Goal: Information Seeking & Learning: Check status

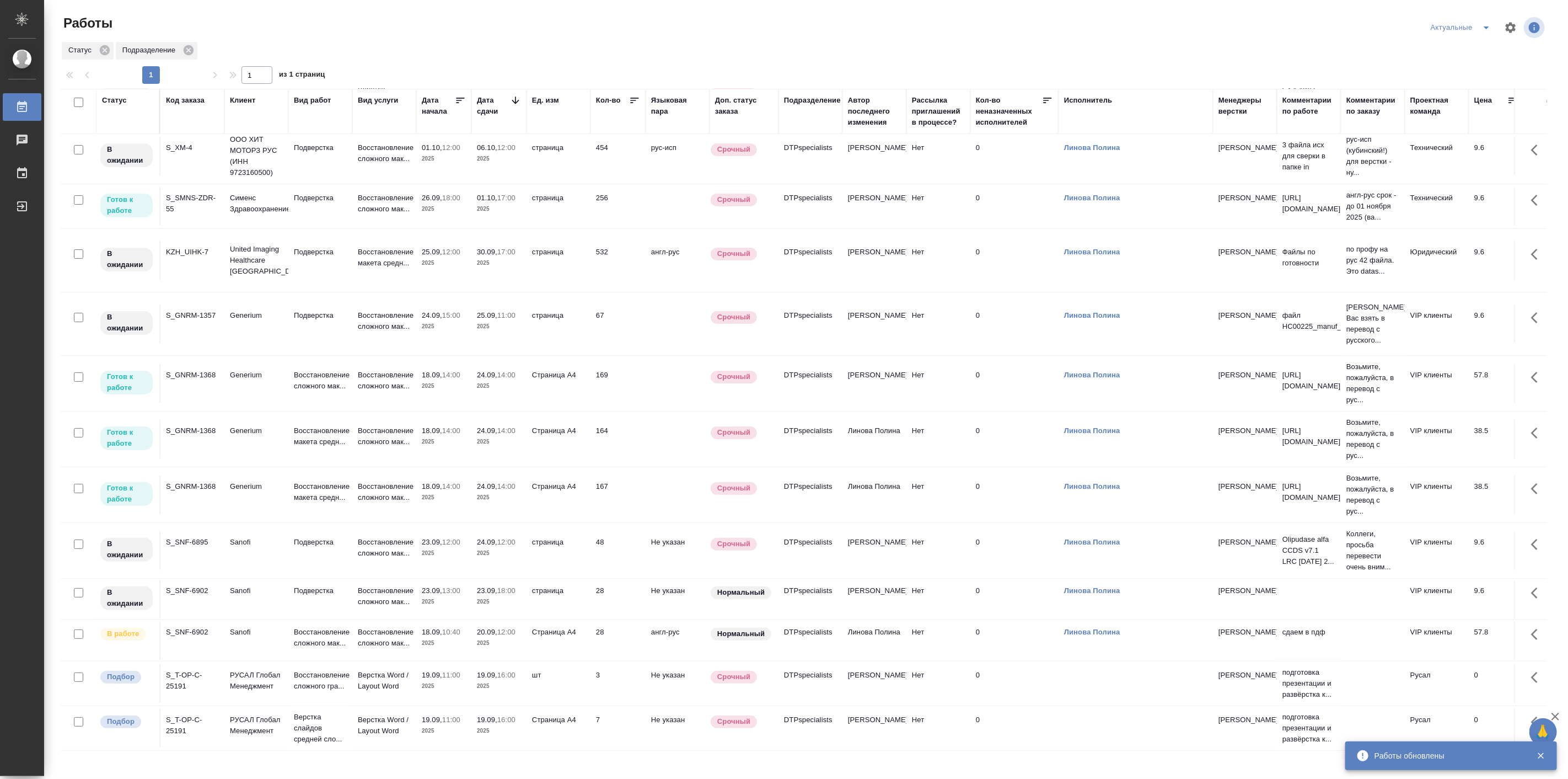
scroll to position [100, 0]
click at [246, 621] on td "Sanofi" at bounding box center [256, 640] width 64 height 38
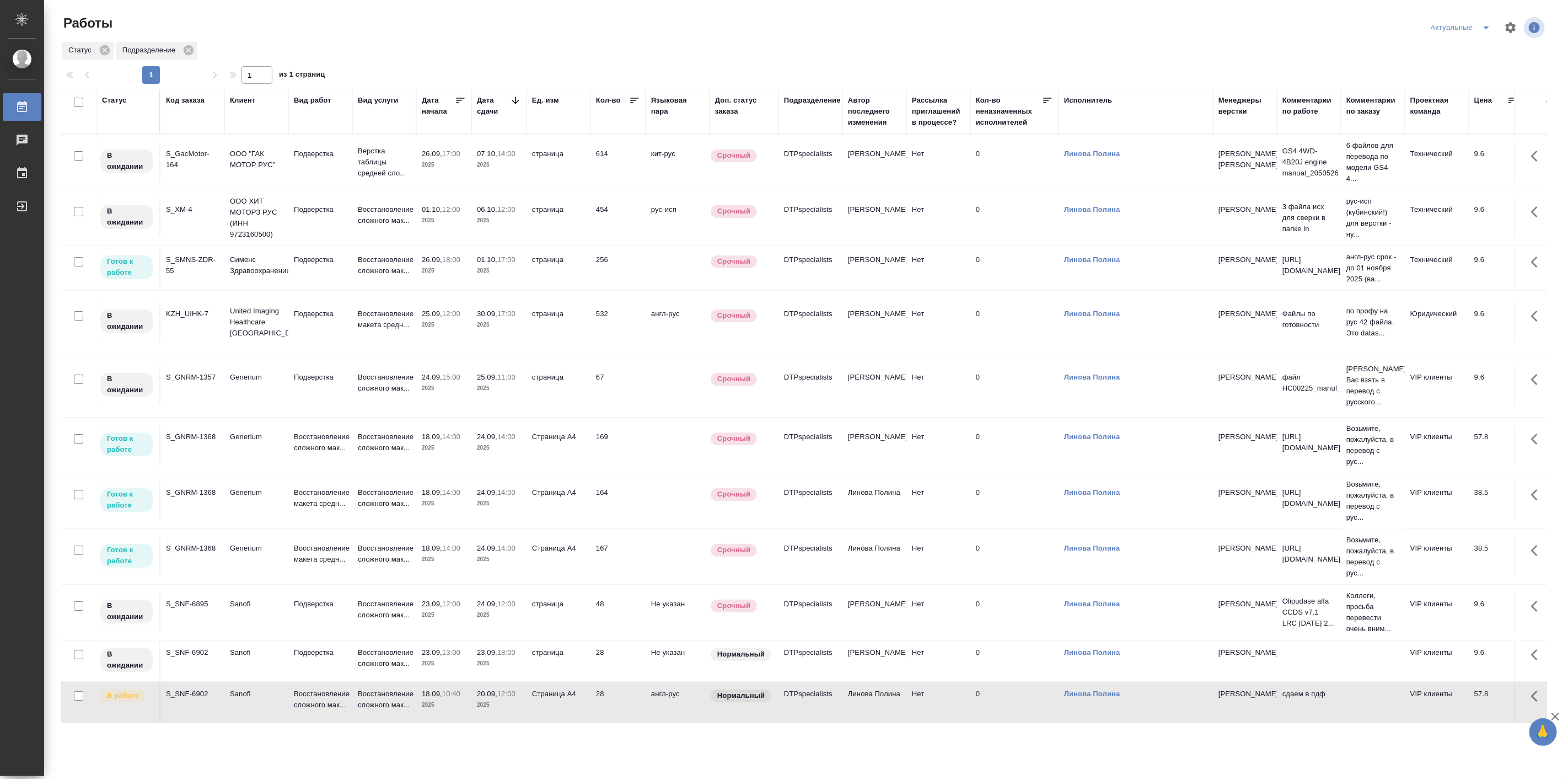
scroll to position [0, 0]
click at [339, 454] on p "Восстановление сложного мак..." at bounding box center [320, 442] width 53 height 22
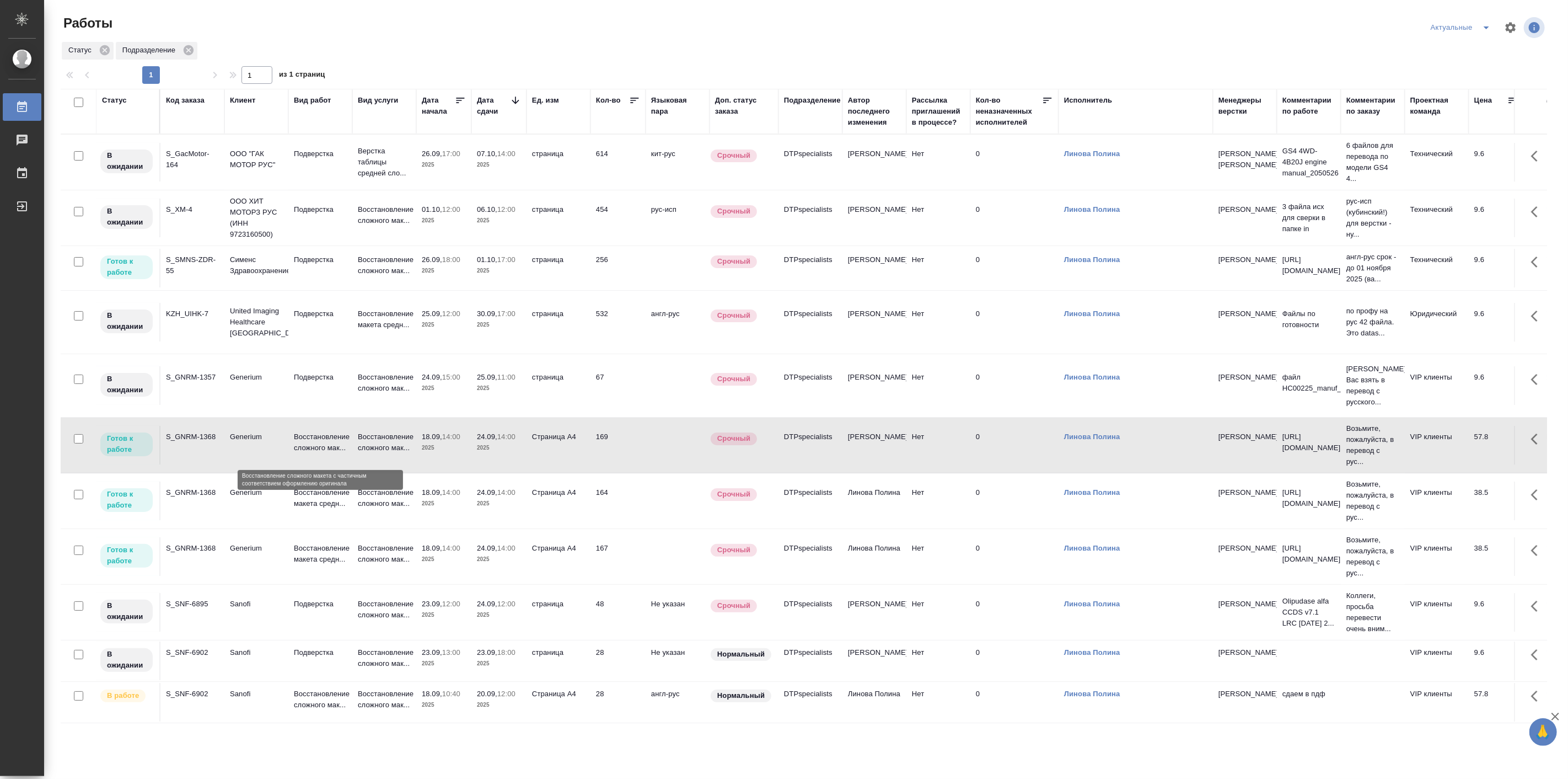
click at [339, 454] on p "Восстановление сложного мак..." at bounding box center [320, 442] width 53 height 22
click at [281, 499] on td "Generium" at bounding box center [256, 501] width 64 height 38
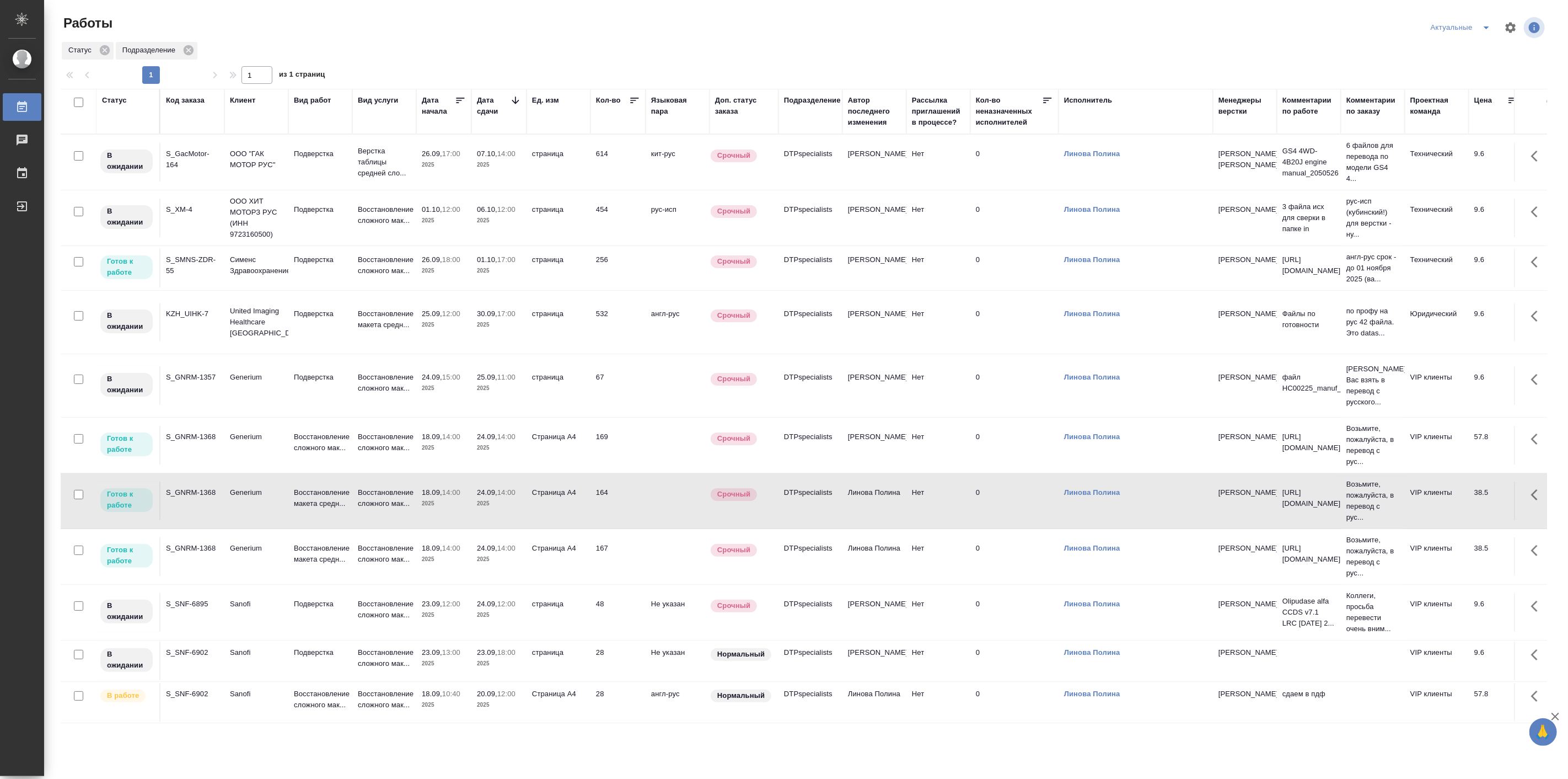
click at [281, 499] on td "Generium" at bounding box center [256, 501] width 64 height 38
click at [444, 322] on p "2025" at bounding box center [444, 325] width 44 height 11
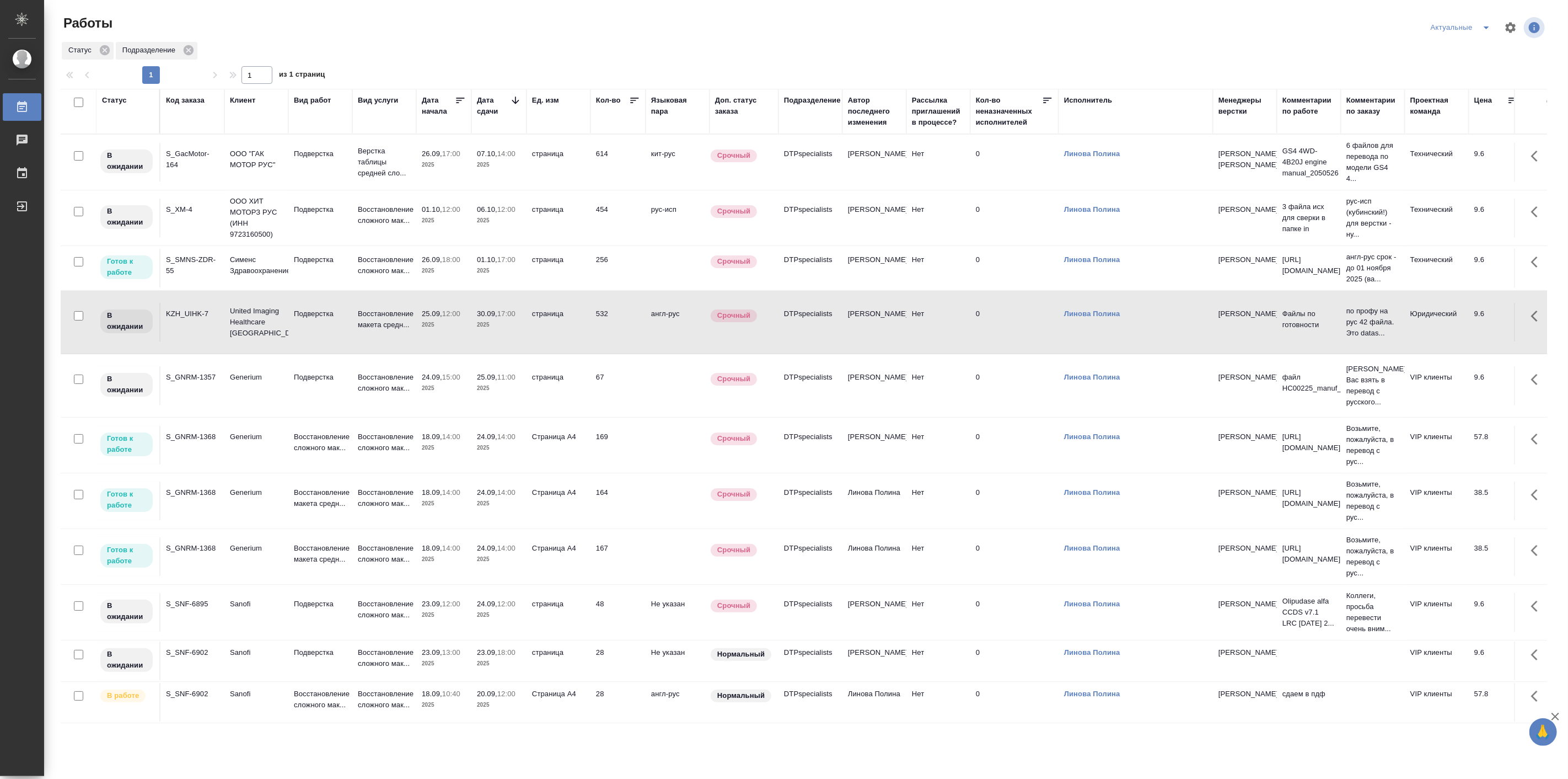
click at [444, 322] on p "2025" at bounding box center [444, 325] width 44 height 11
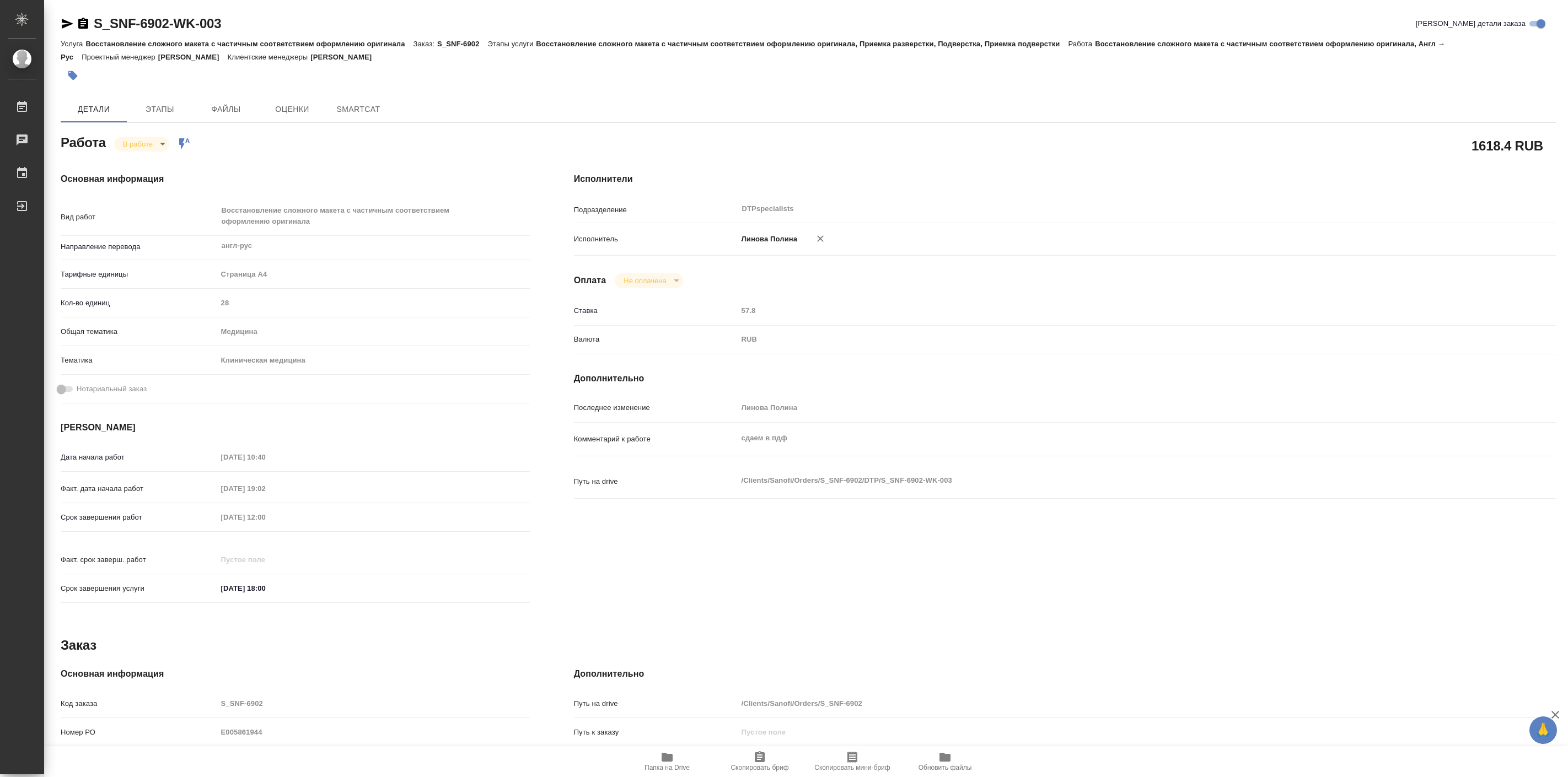
type textarea "x"
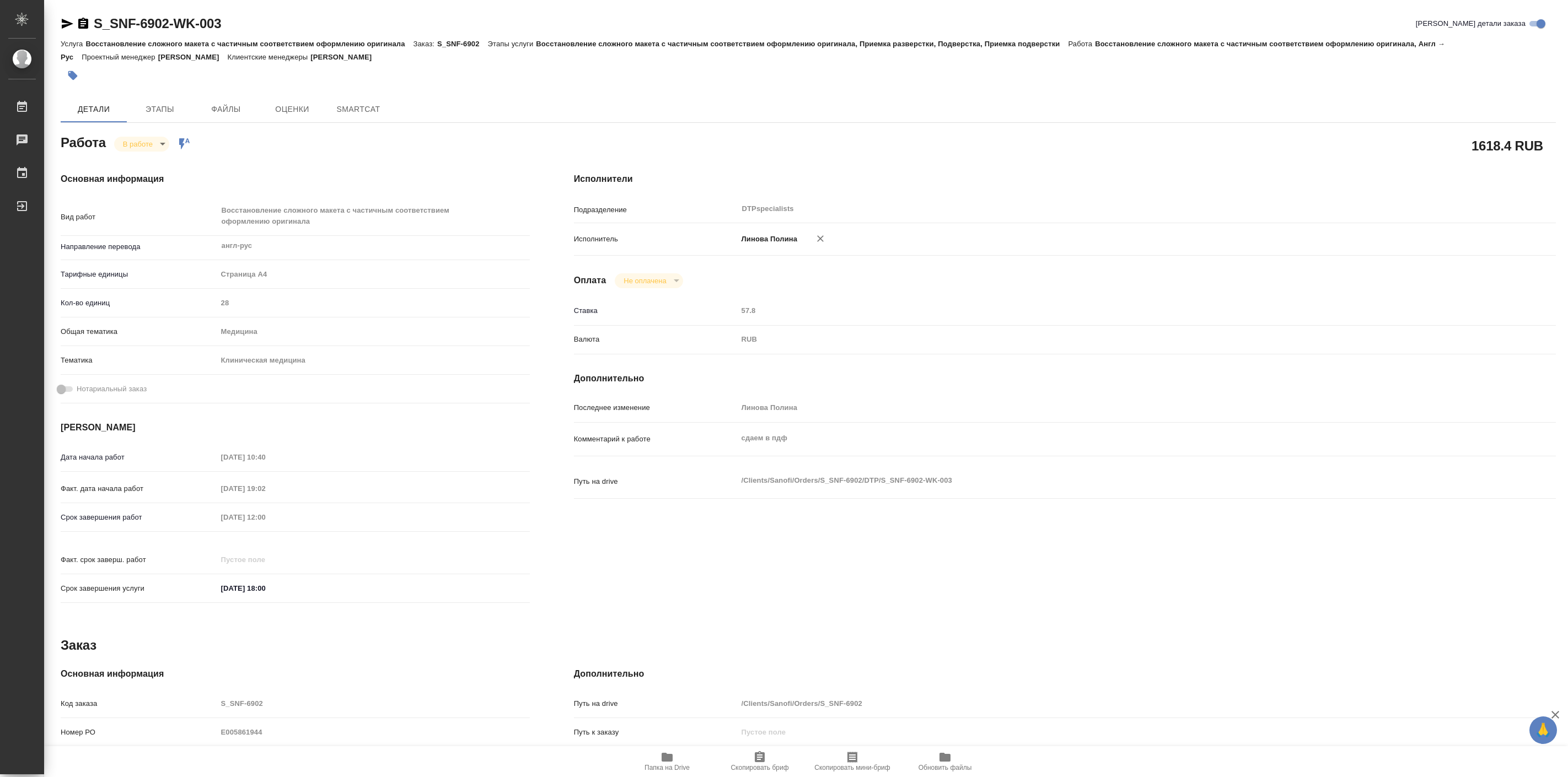
type textarea "x"
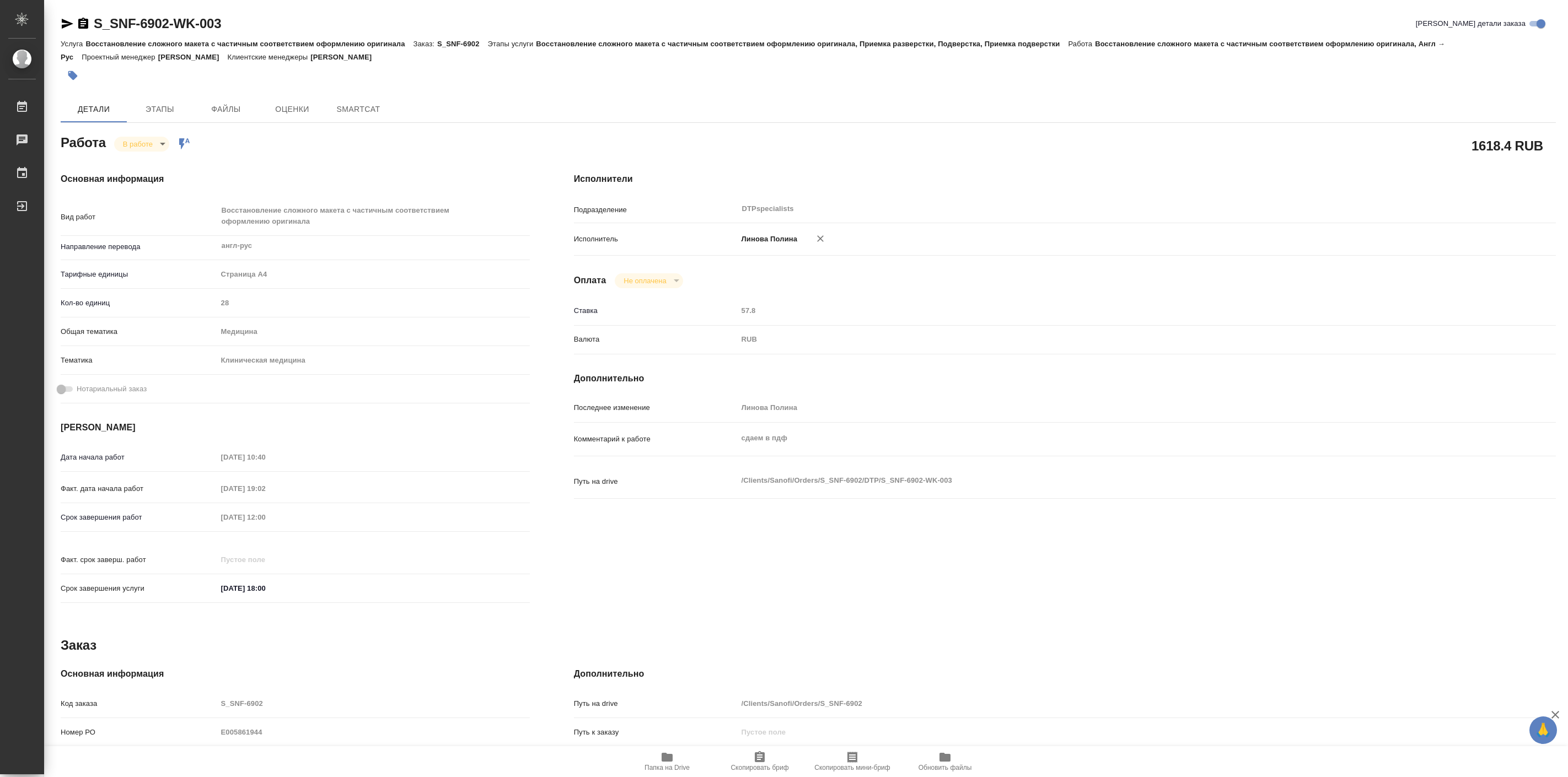
type textarea "x"
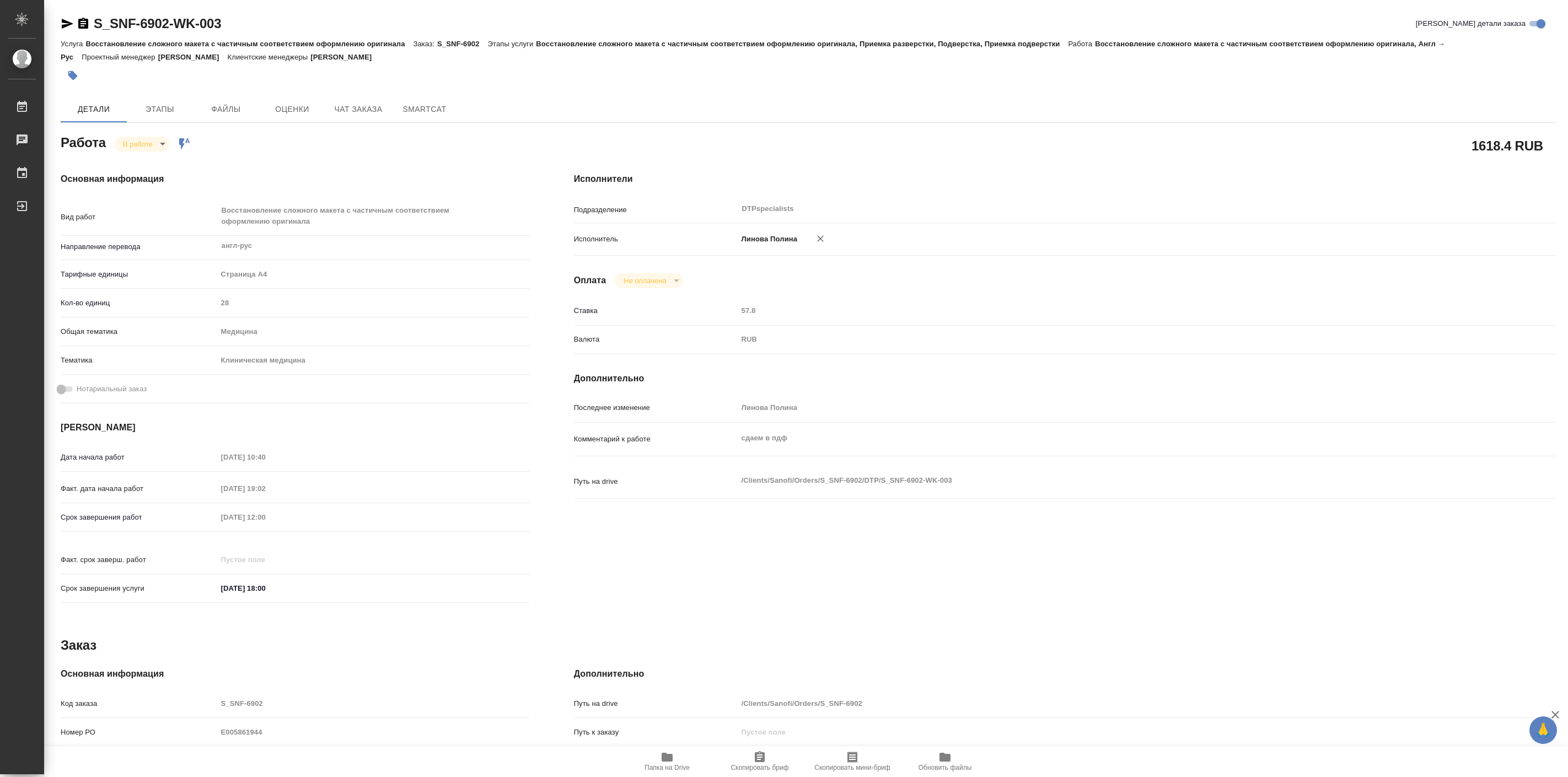
type textarea "x"
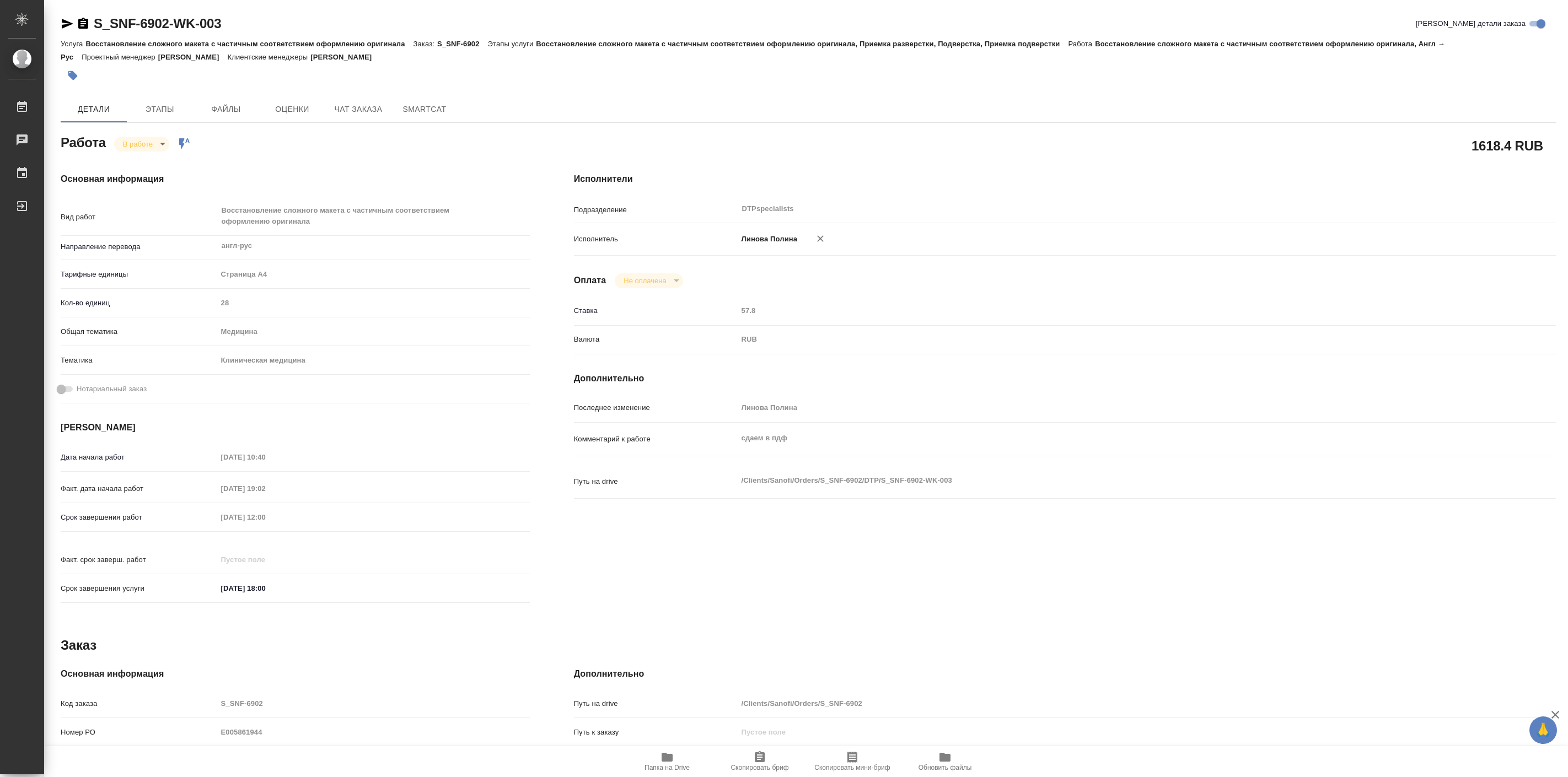
type textarea "x"
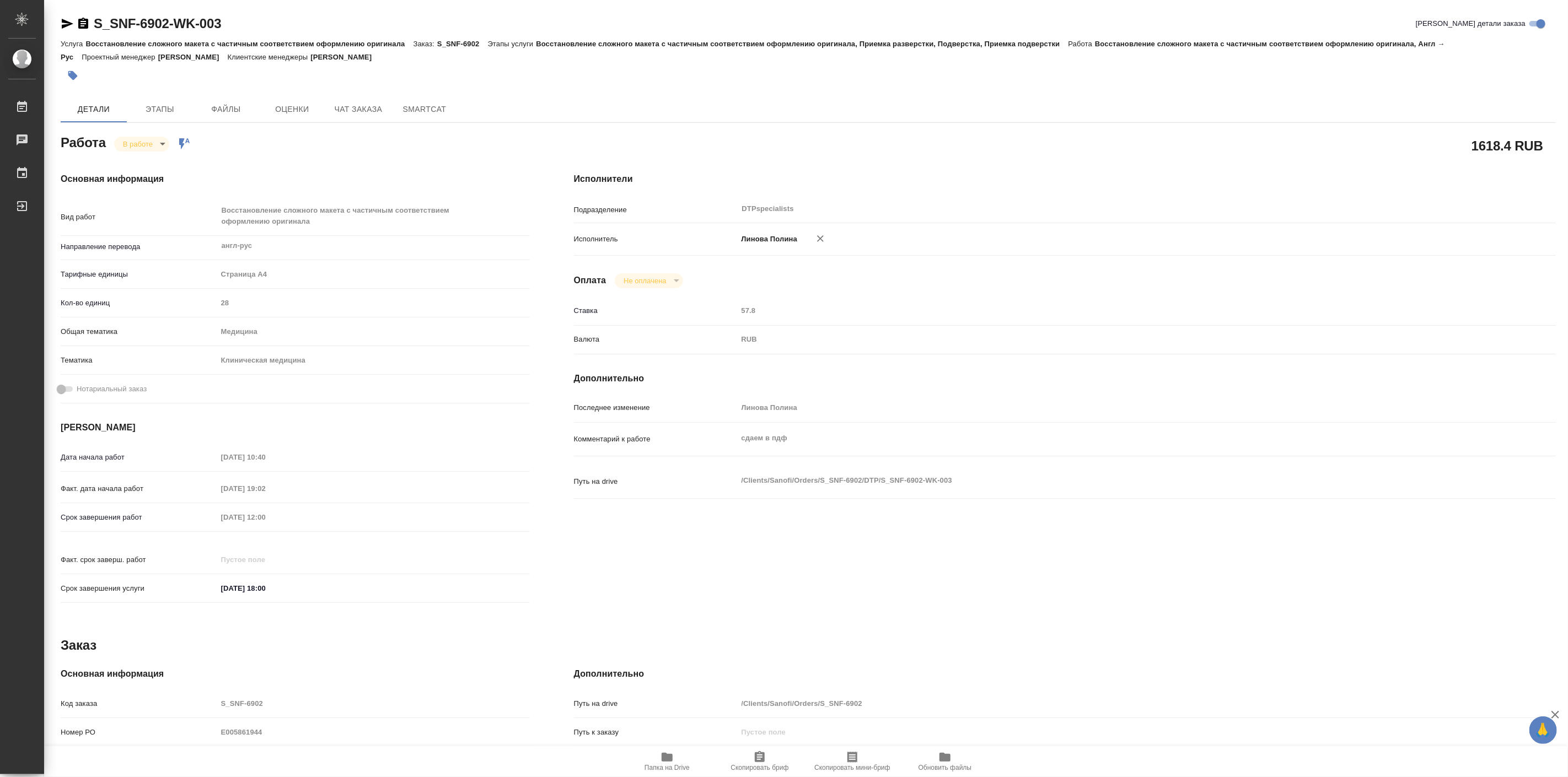
type textarea "x"
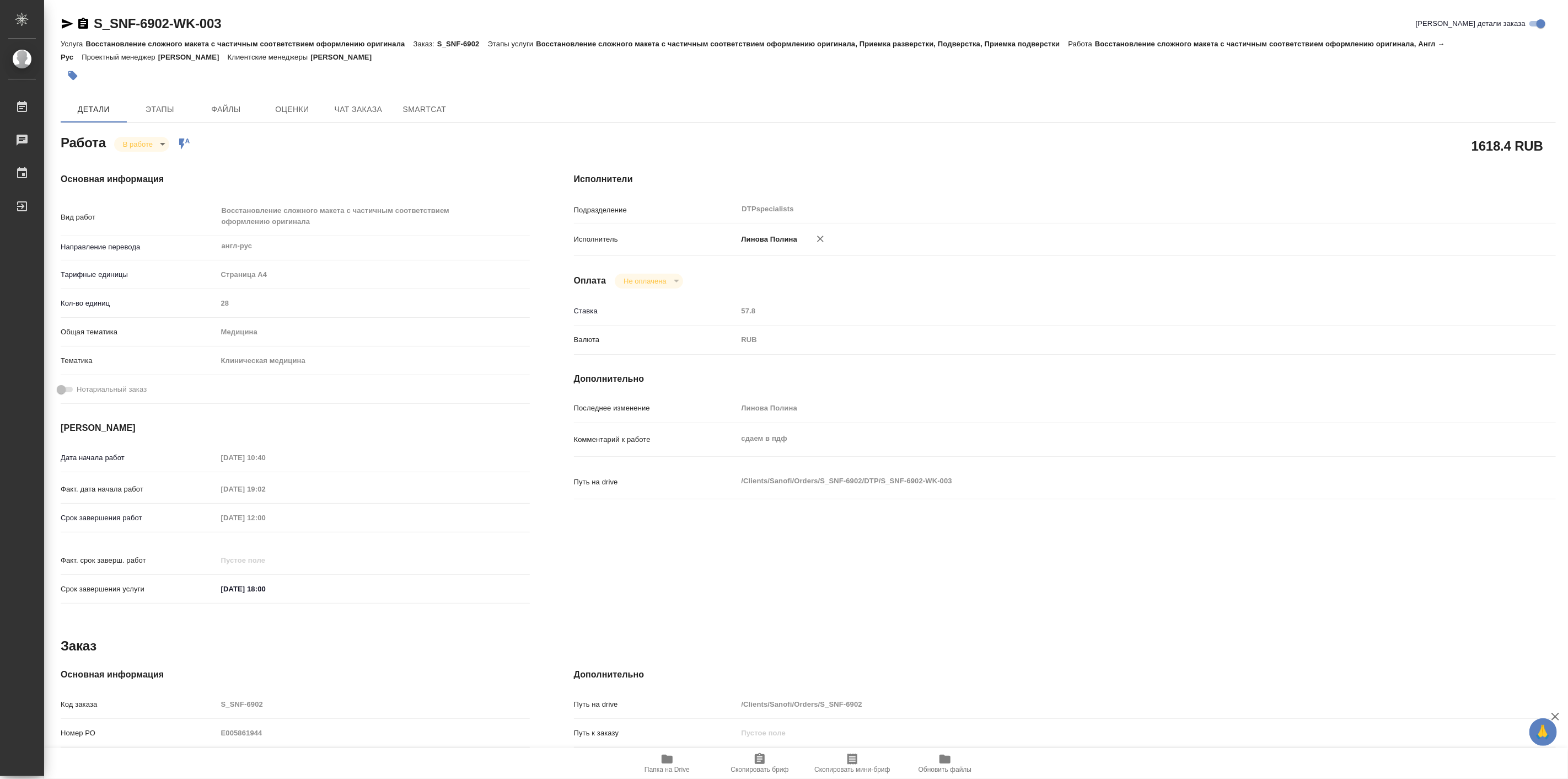
type textarea "x"
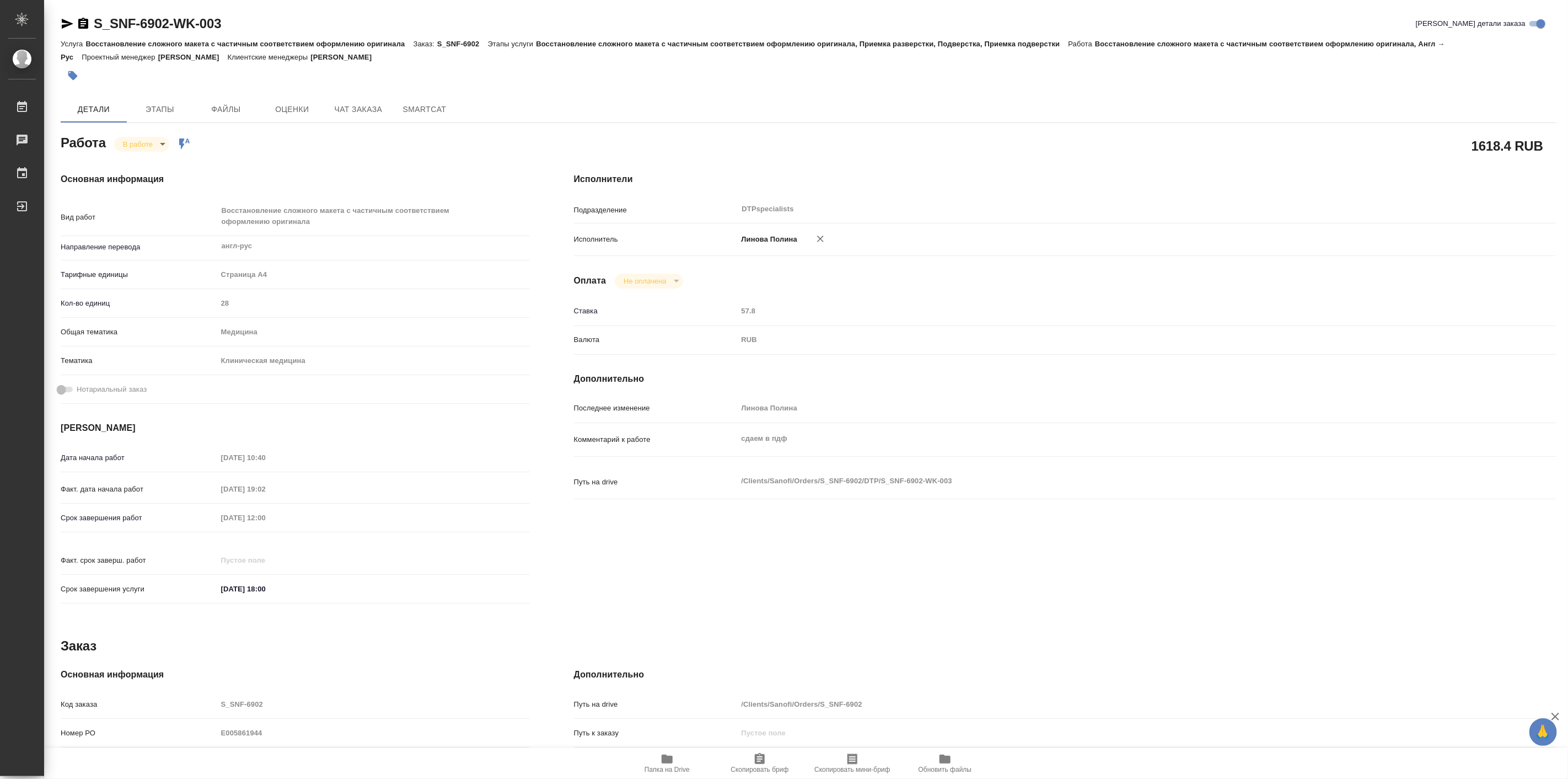
type textarea "x"
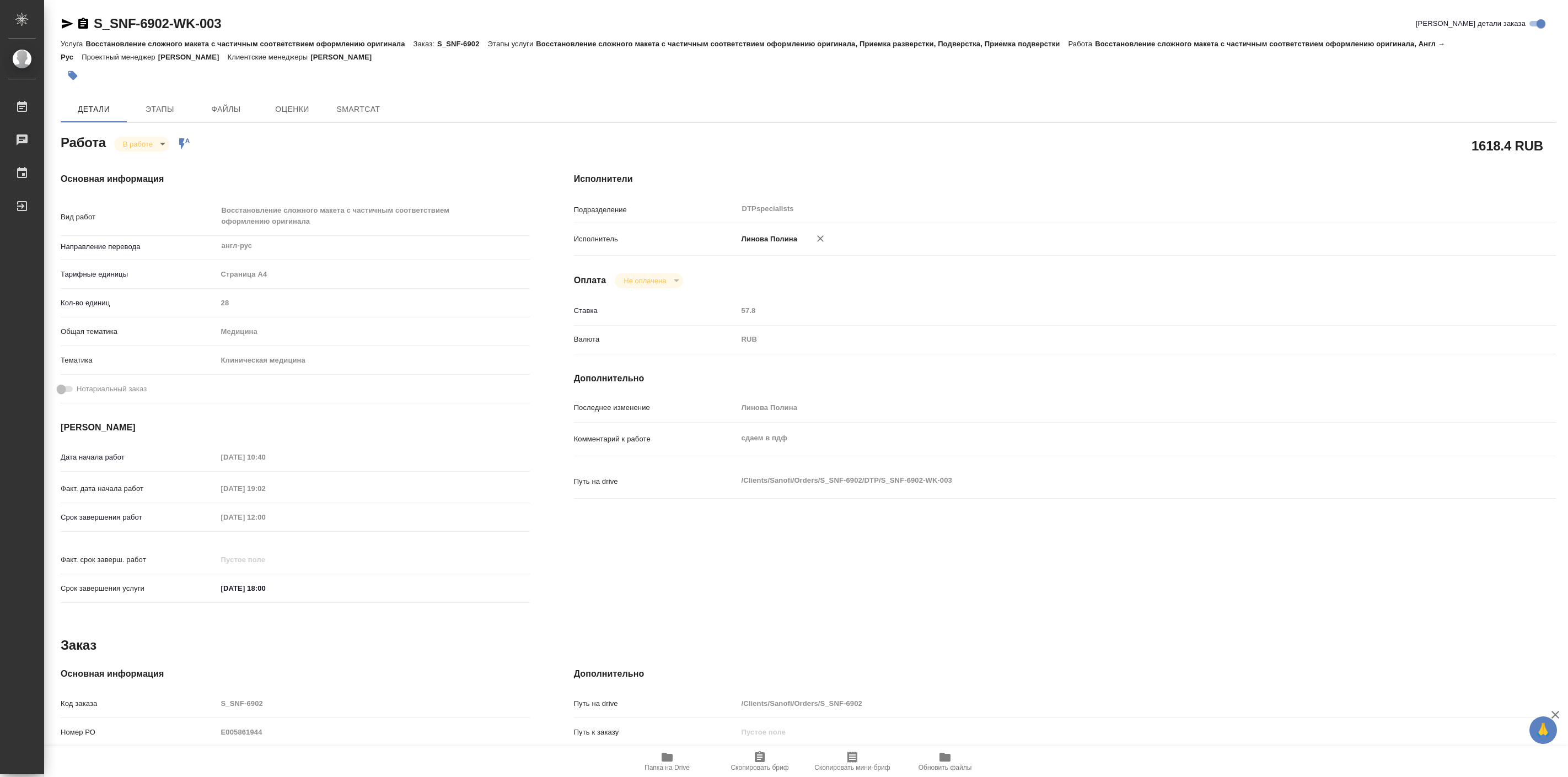
type textarea "x"
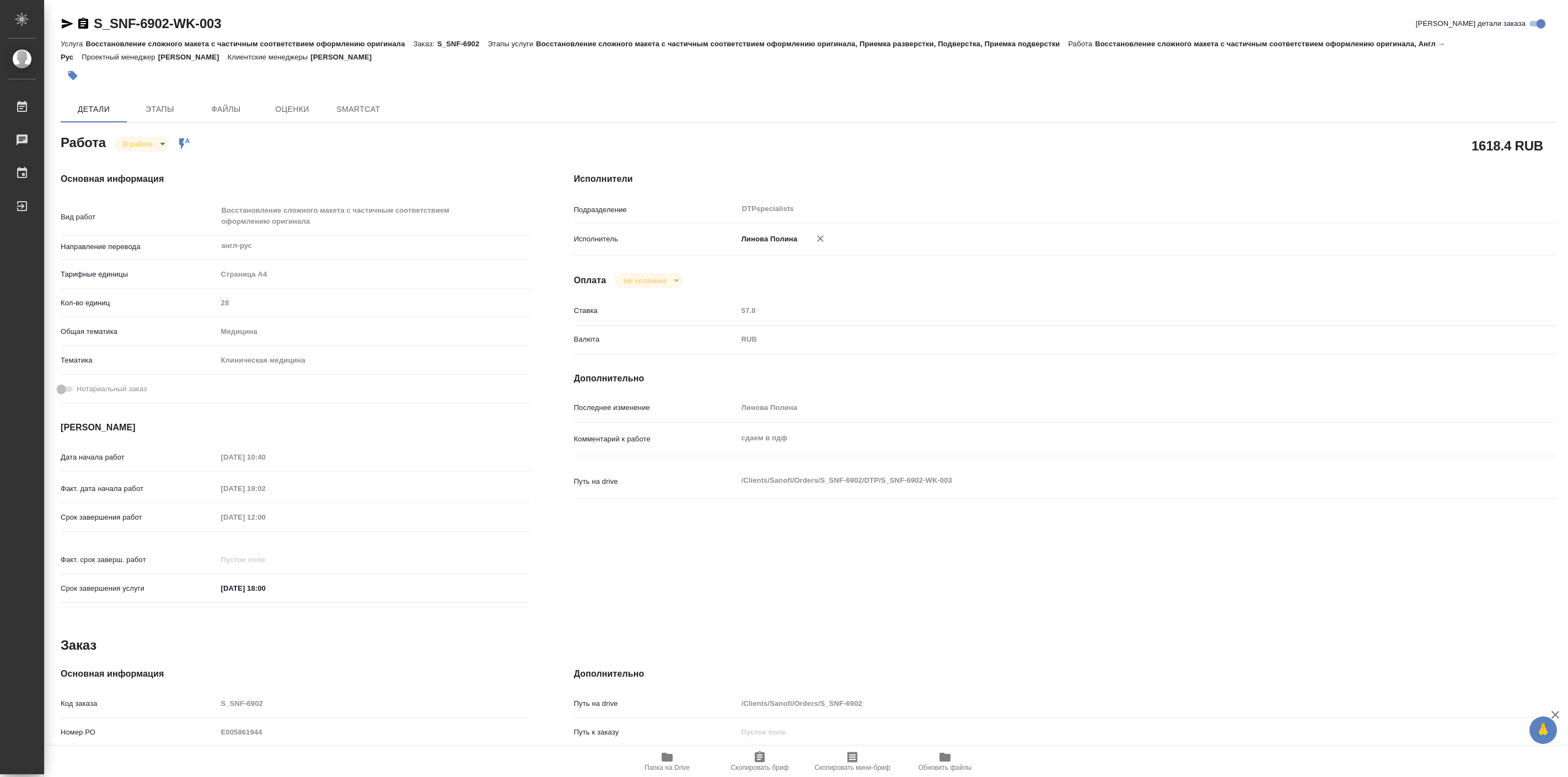
type textarea "x"
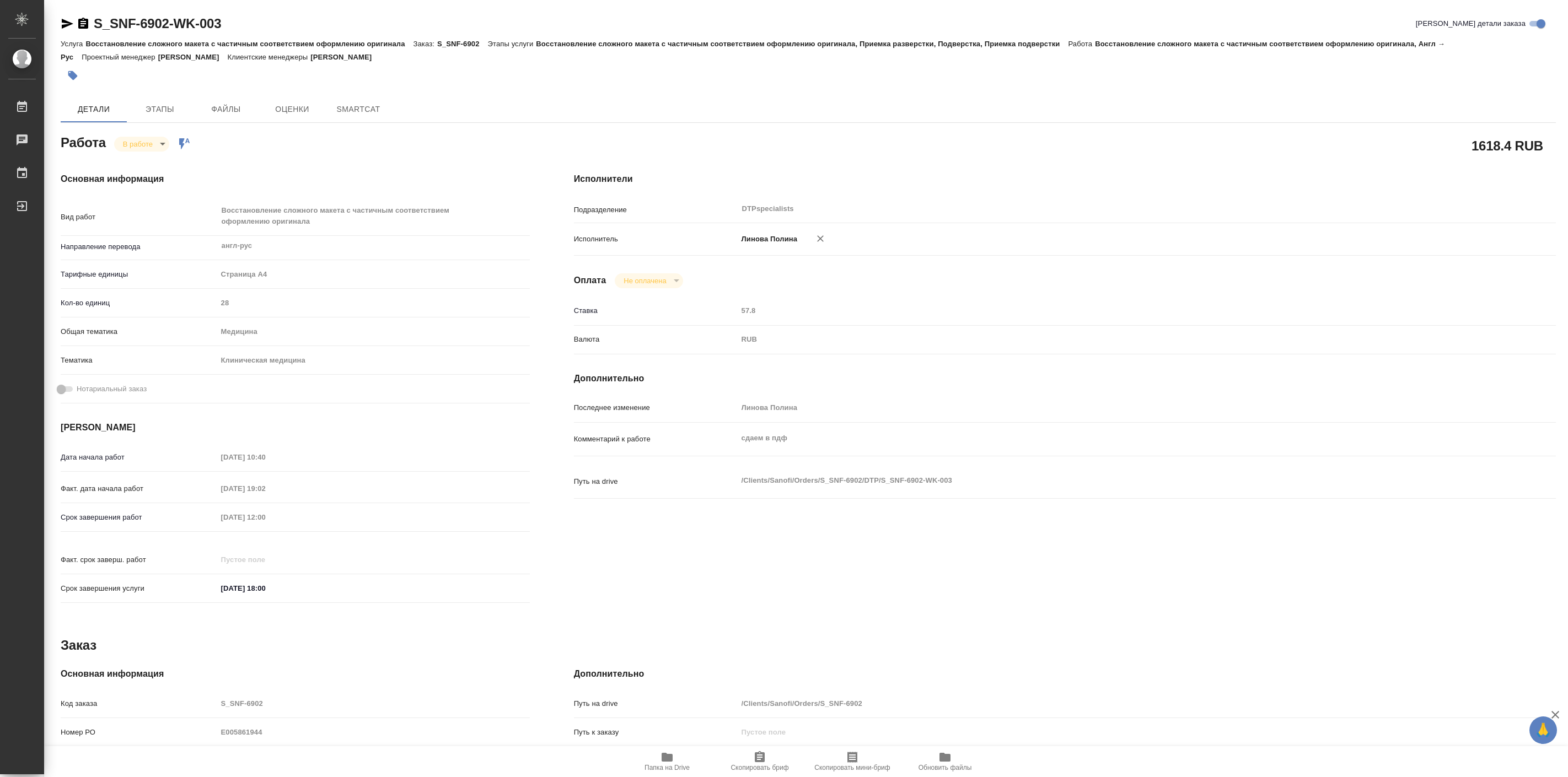
type textarea "x"
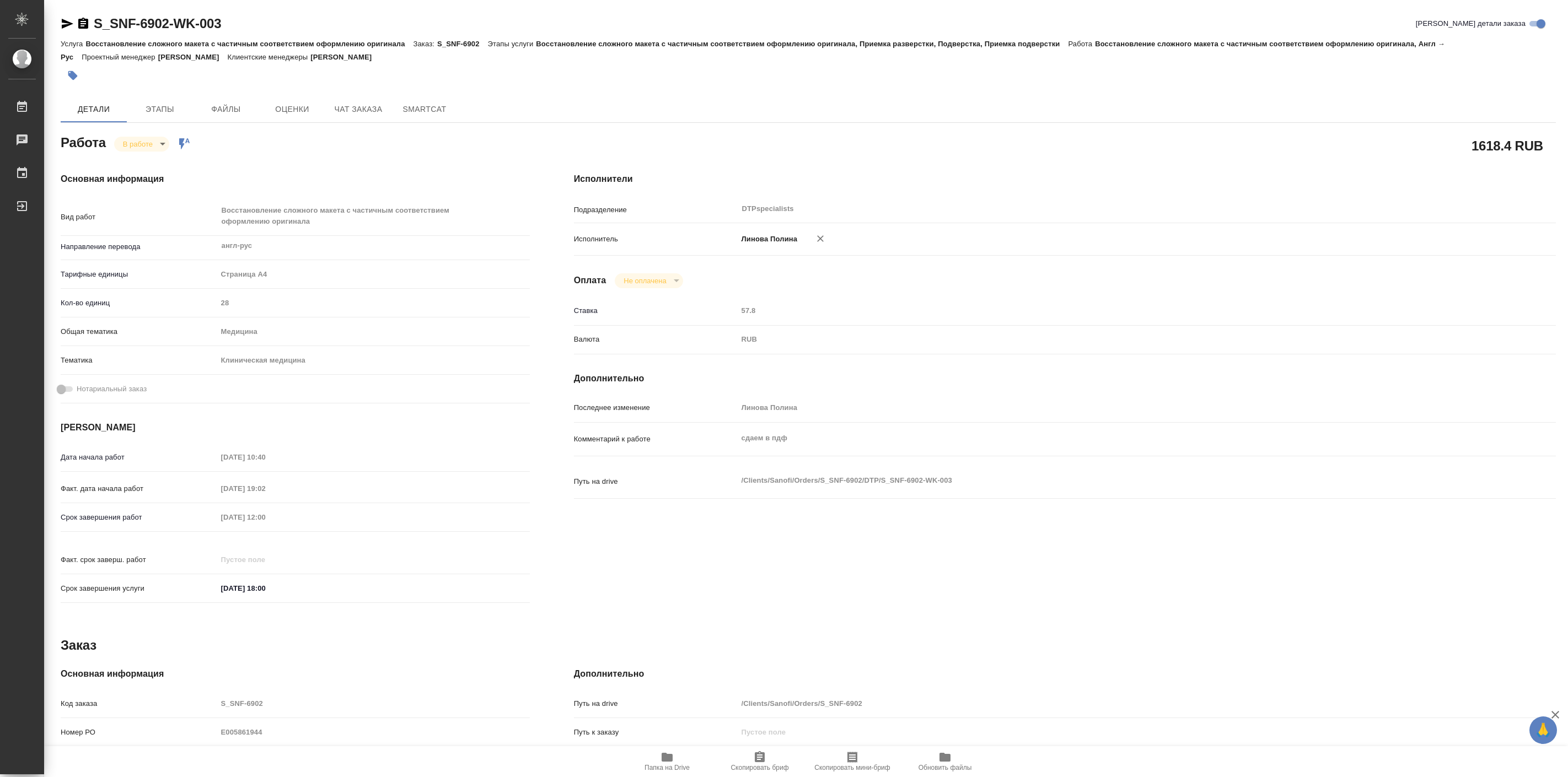
type textarea "x"
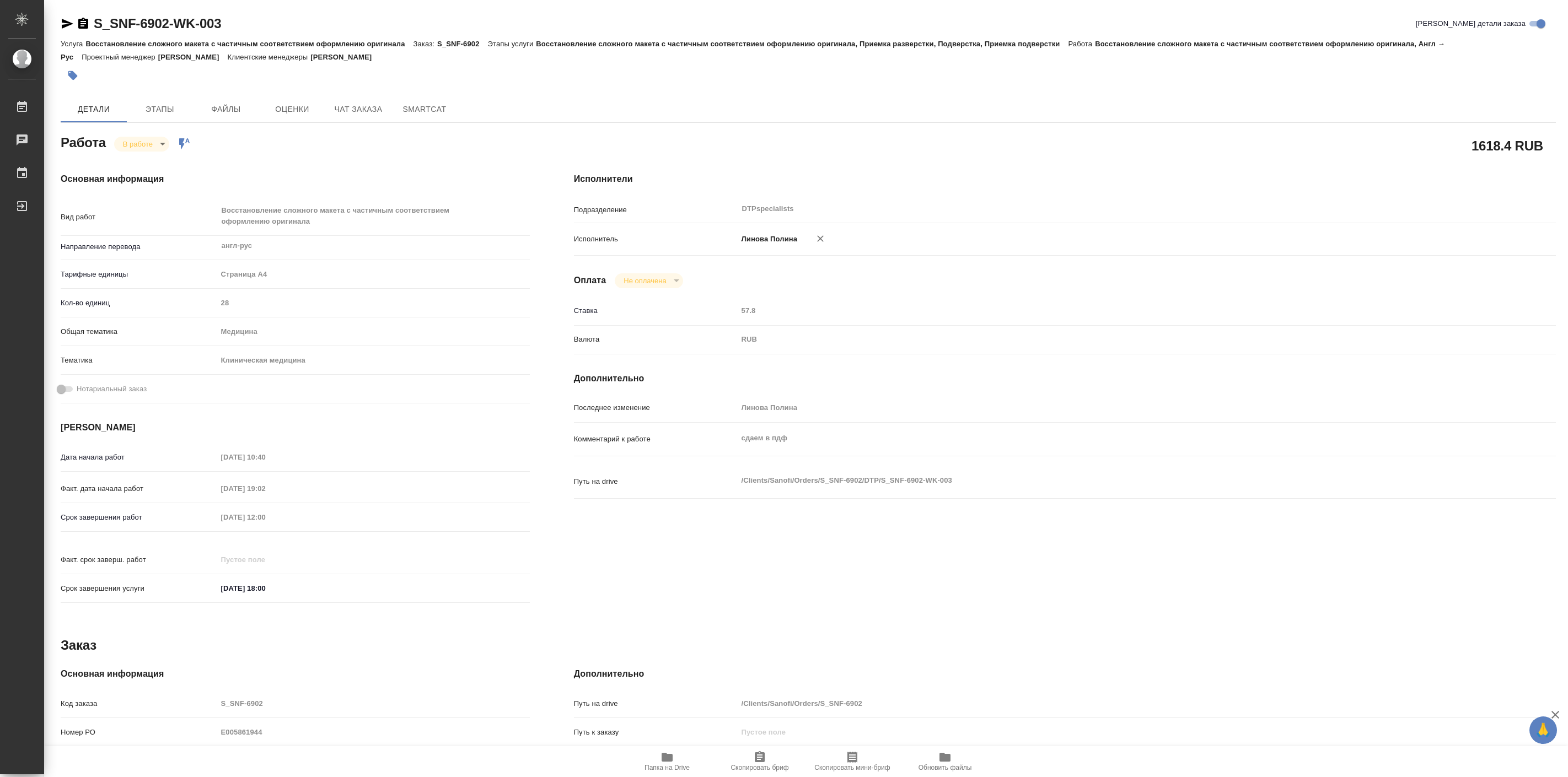
type textarea "x"
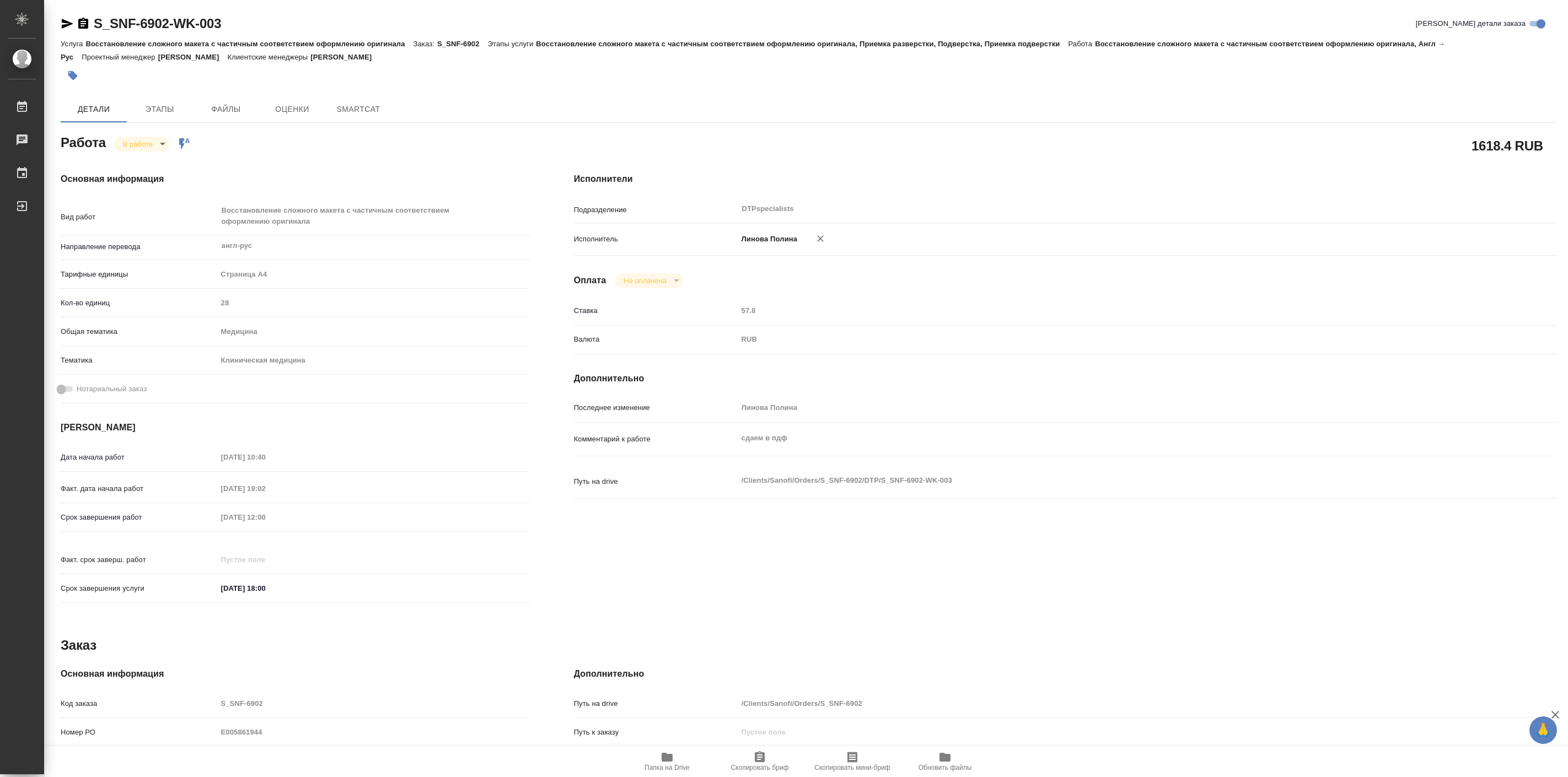
type textarea "x"
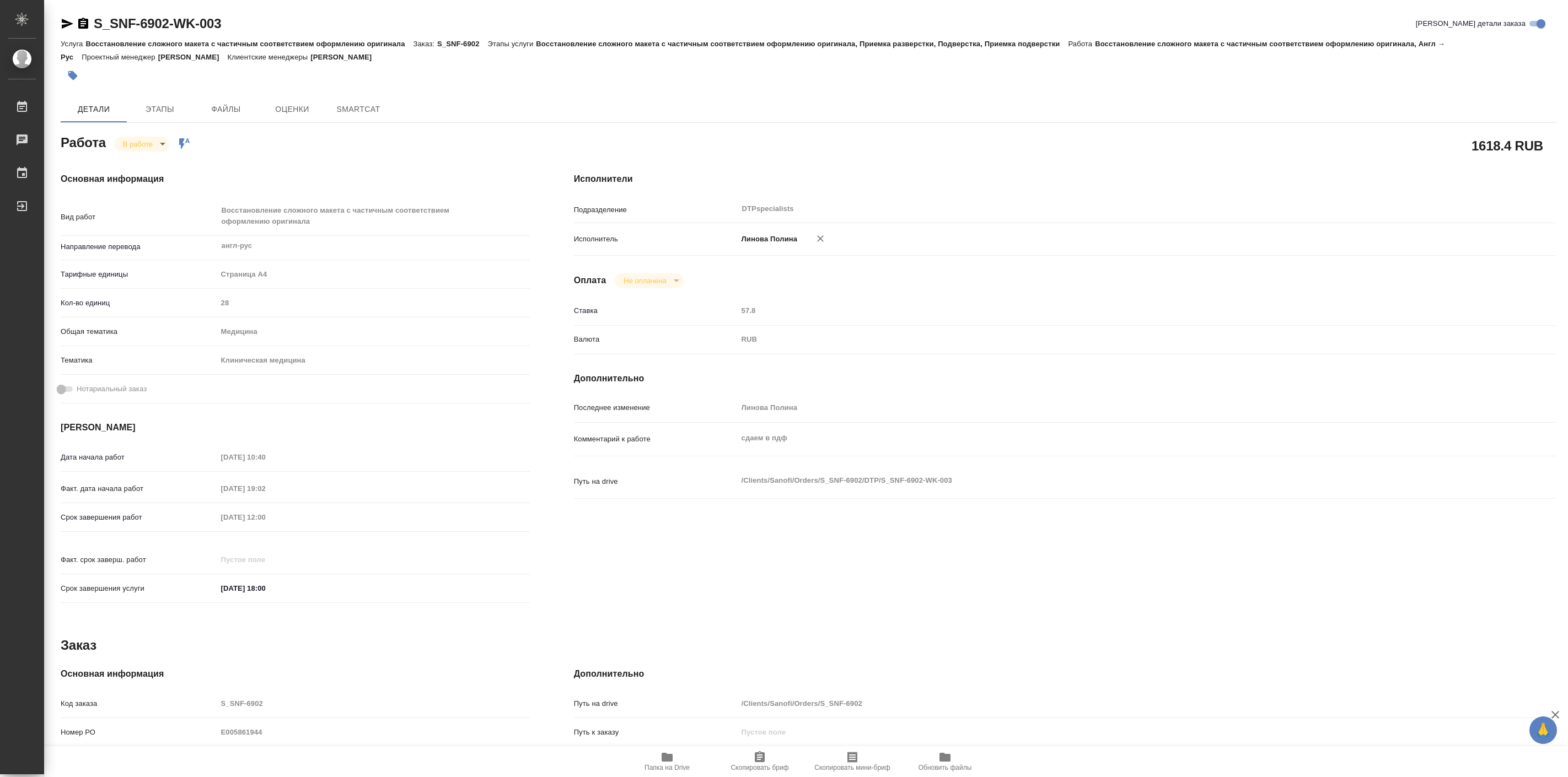
type textarea "x"
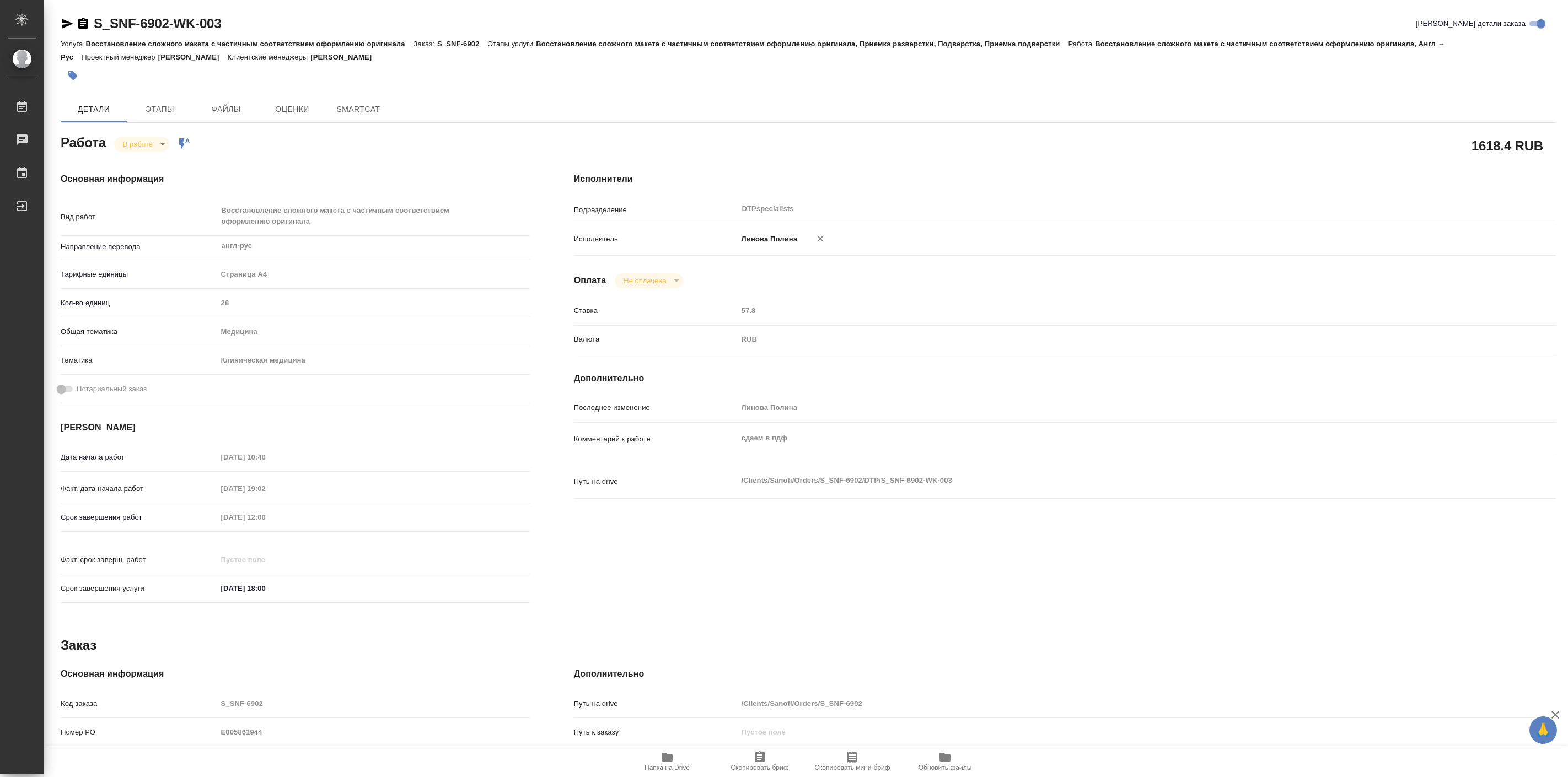
type textarea "x"
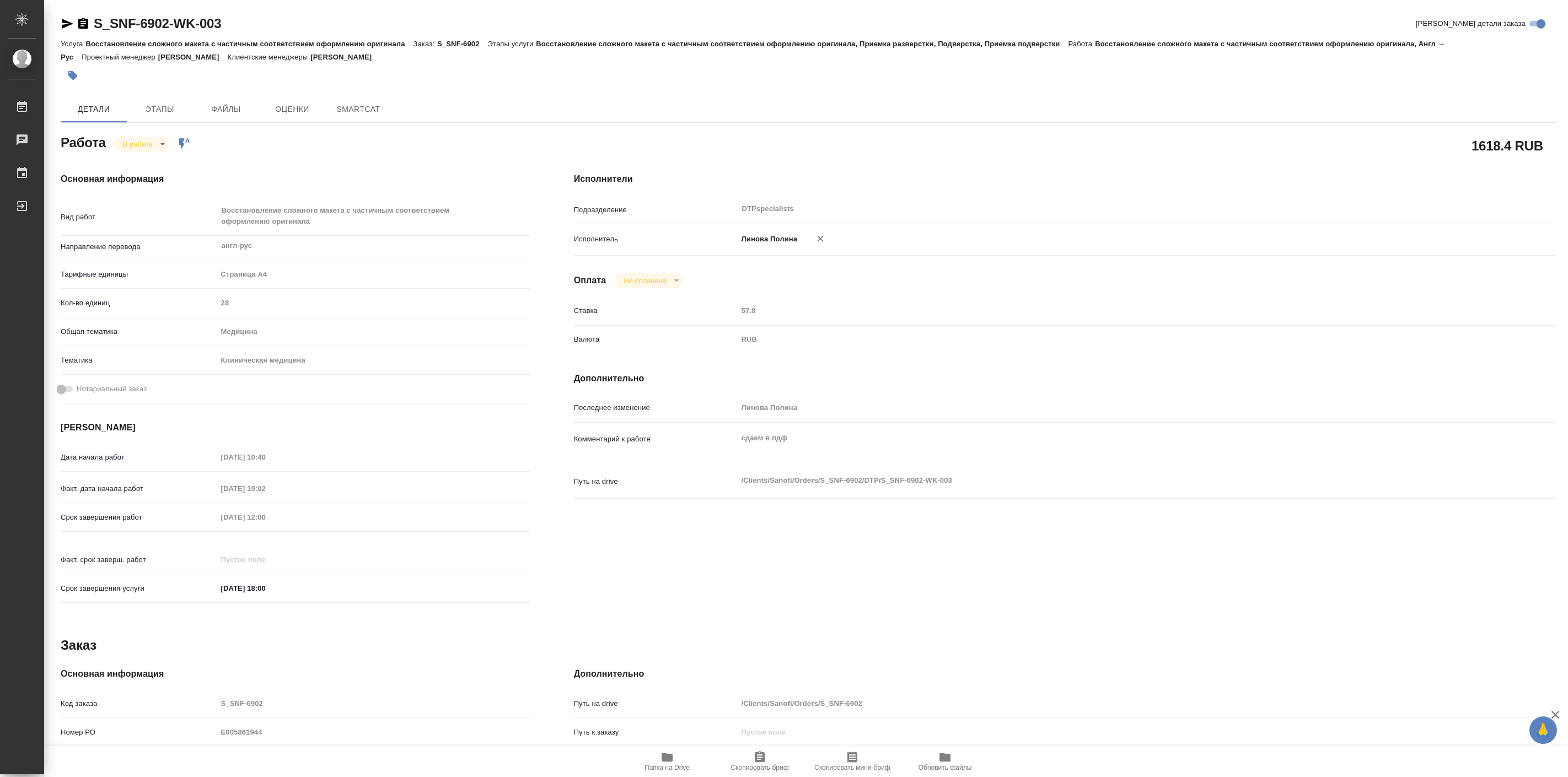
type textarea "x"
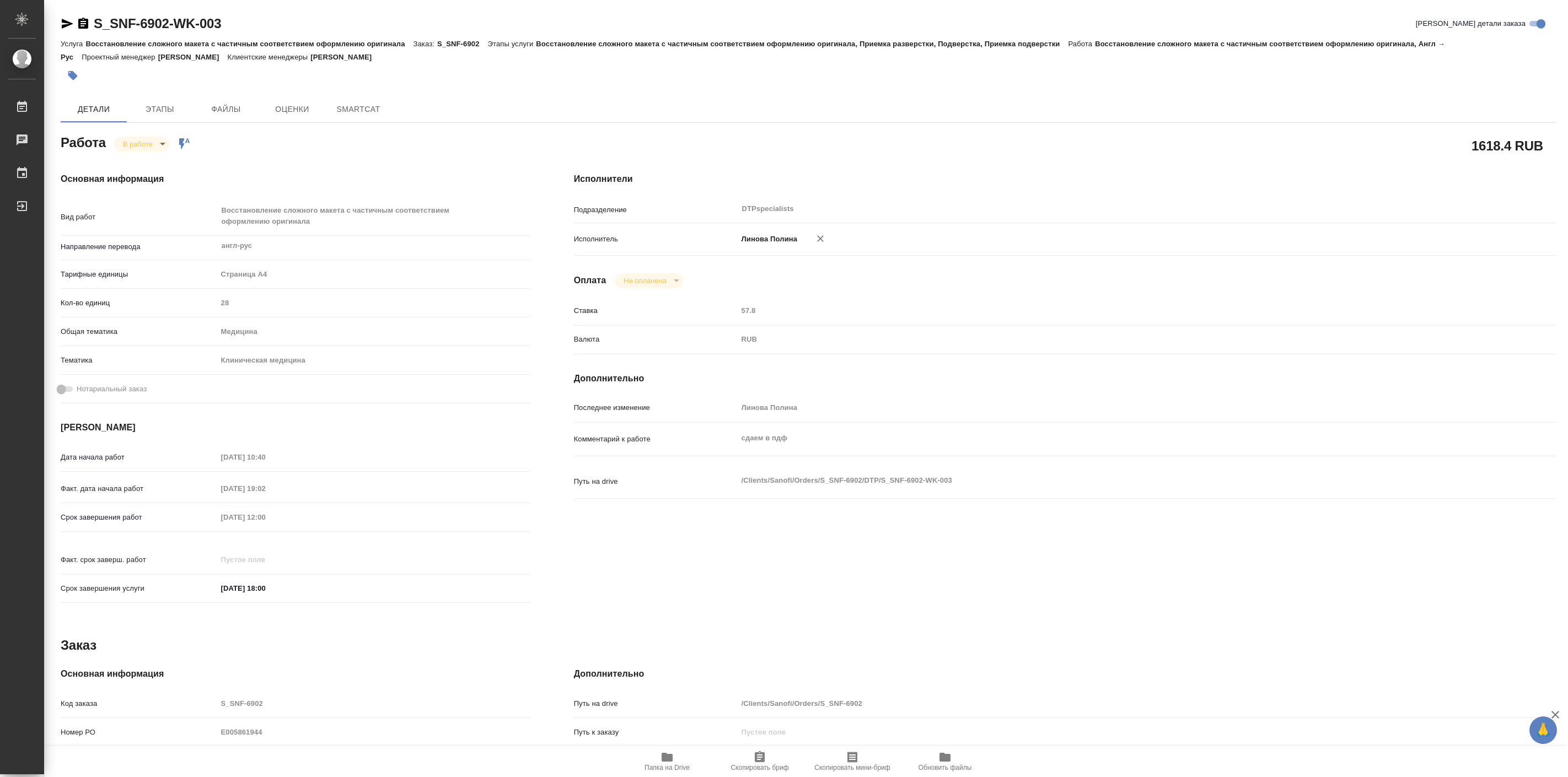
type textarea "x"
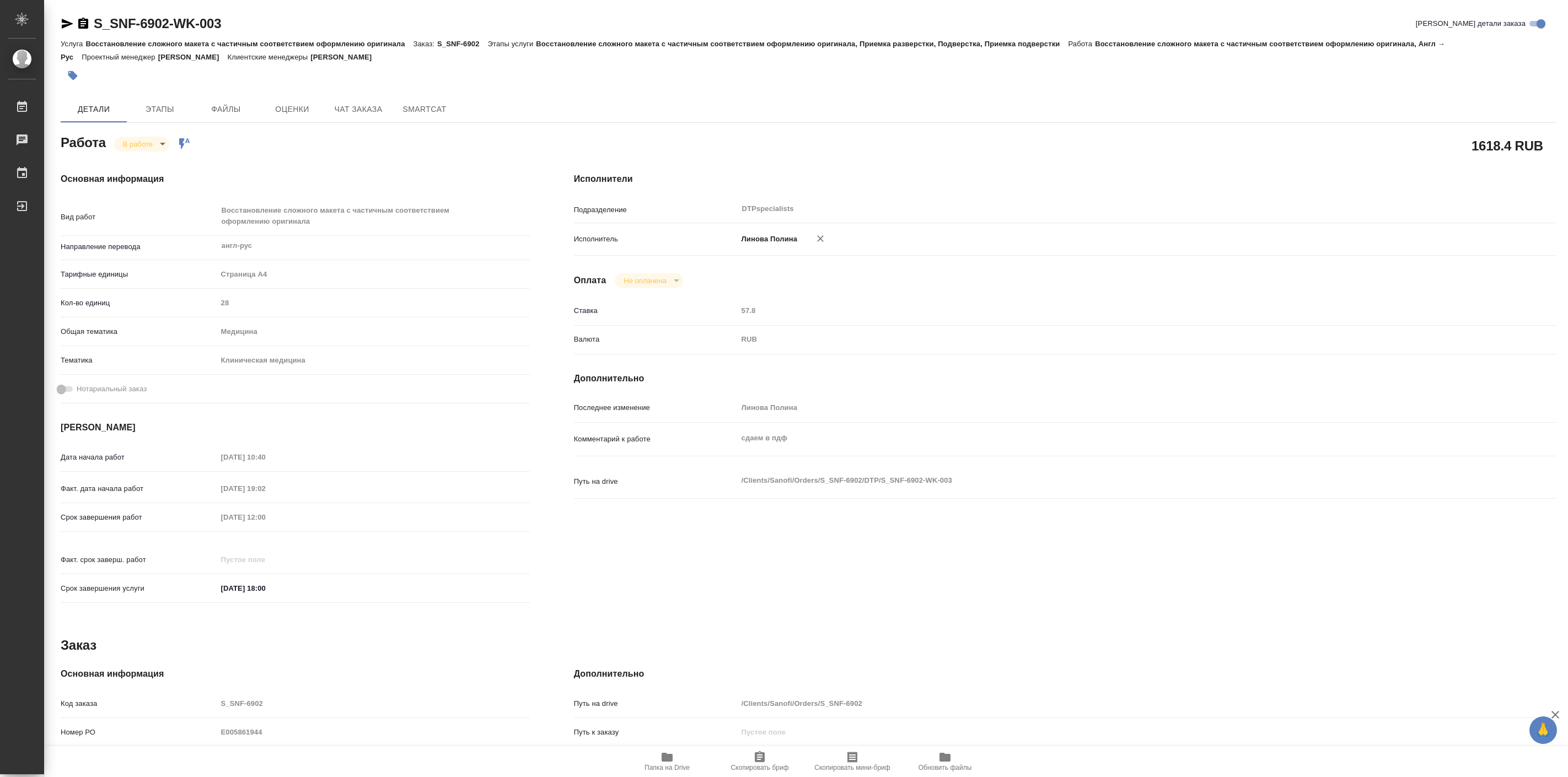
type textarea "x"
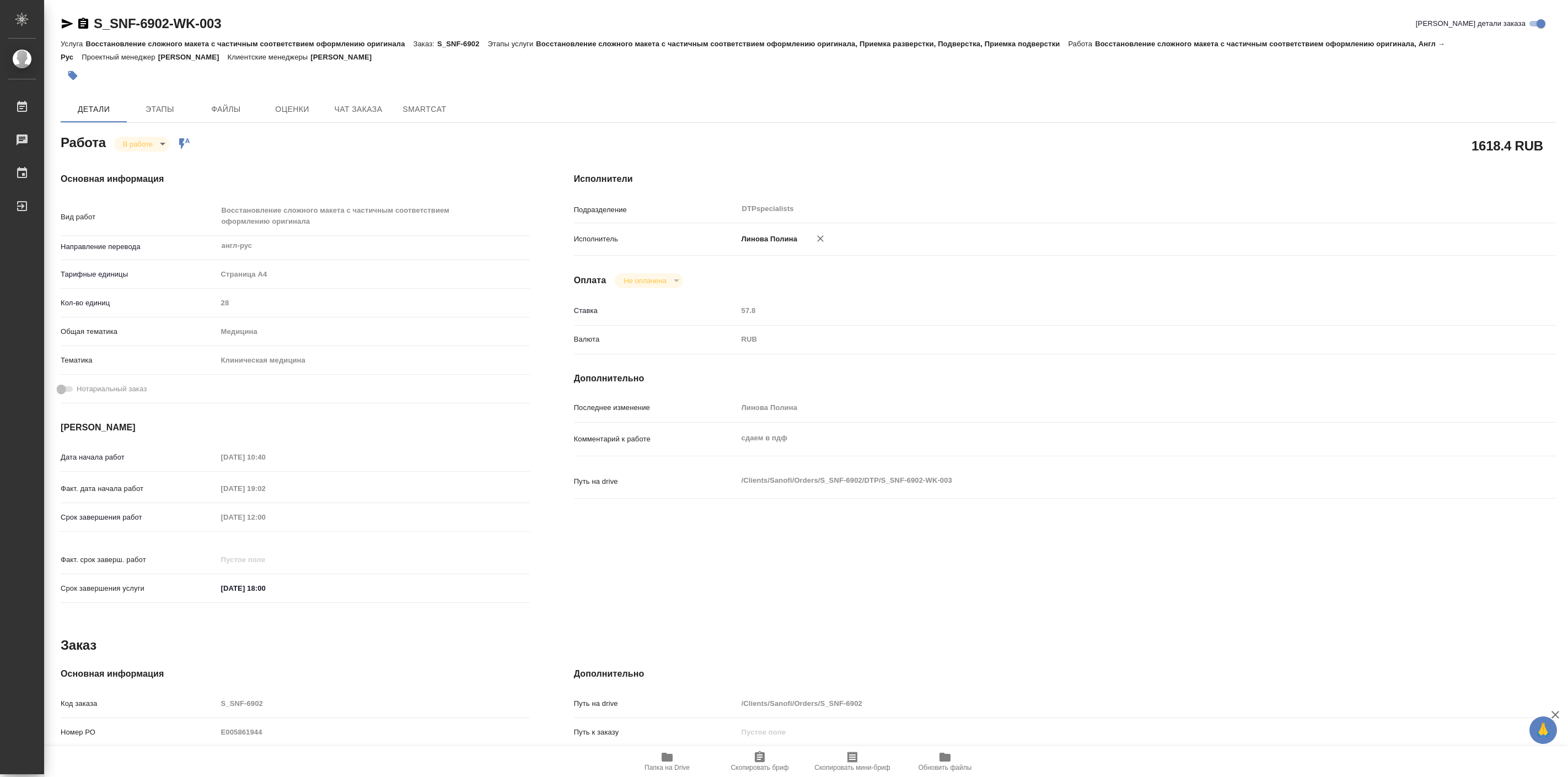
type textarea "x"
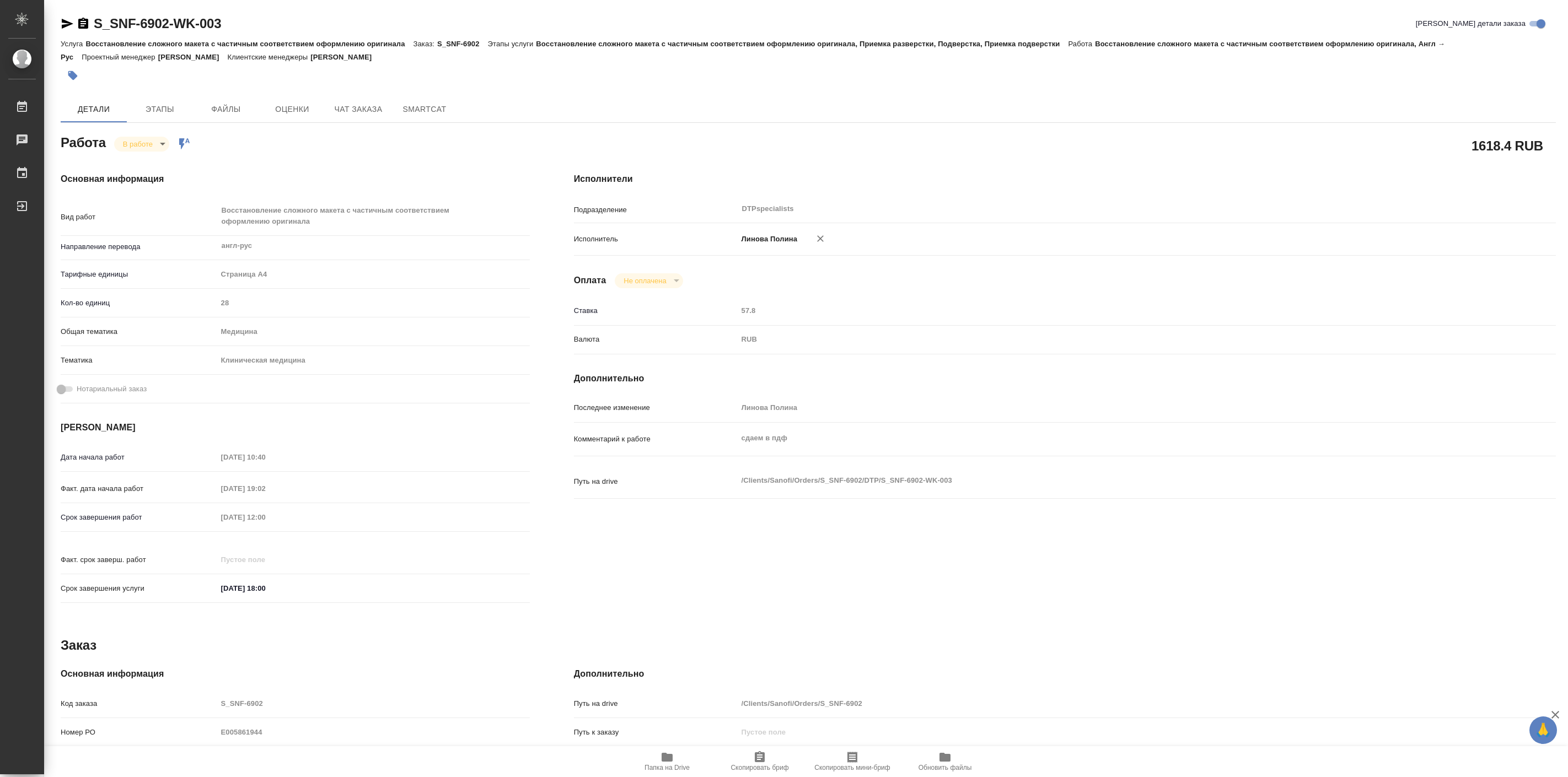
type textarea "x"
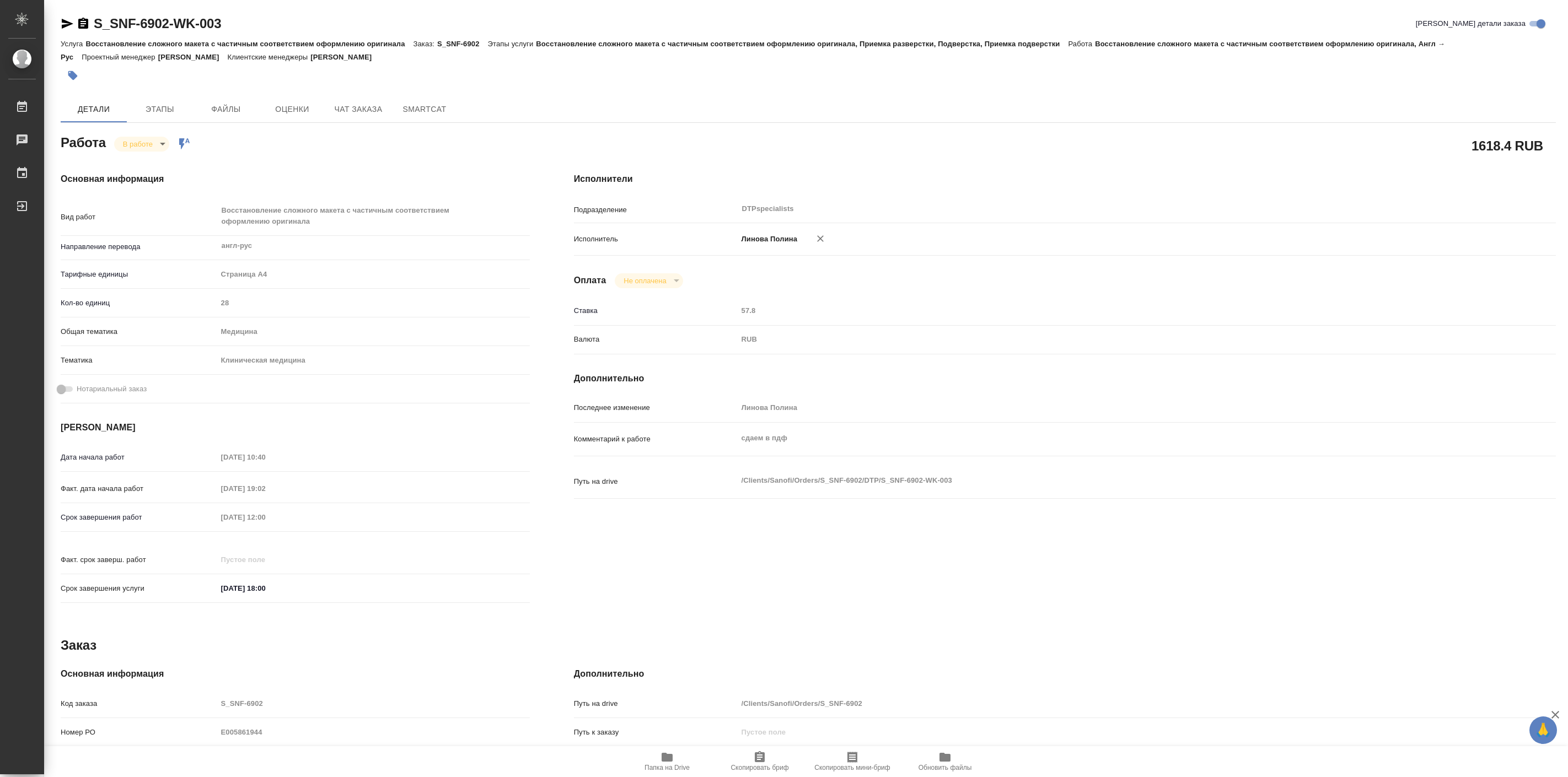
type textarea "x"
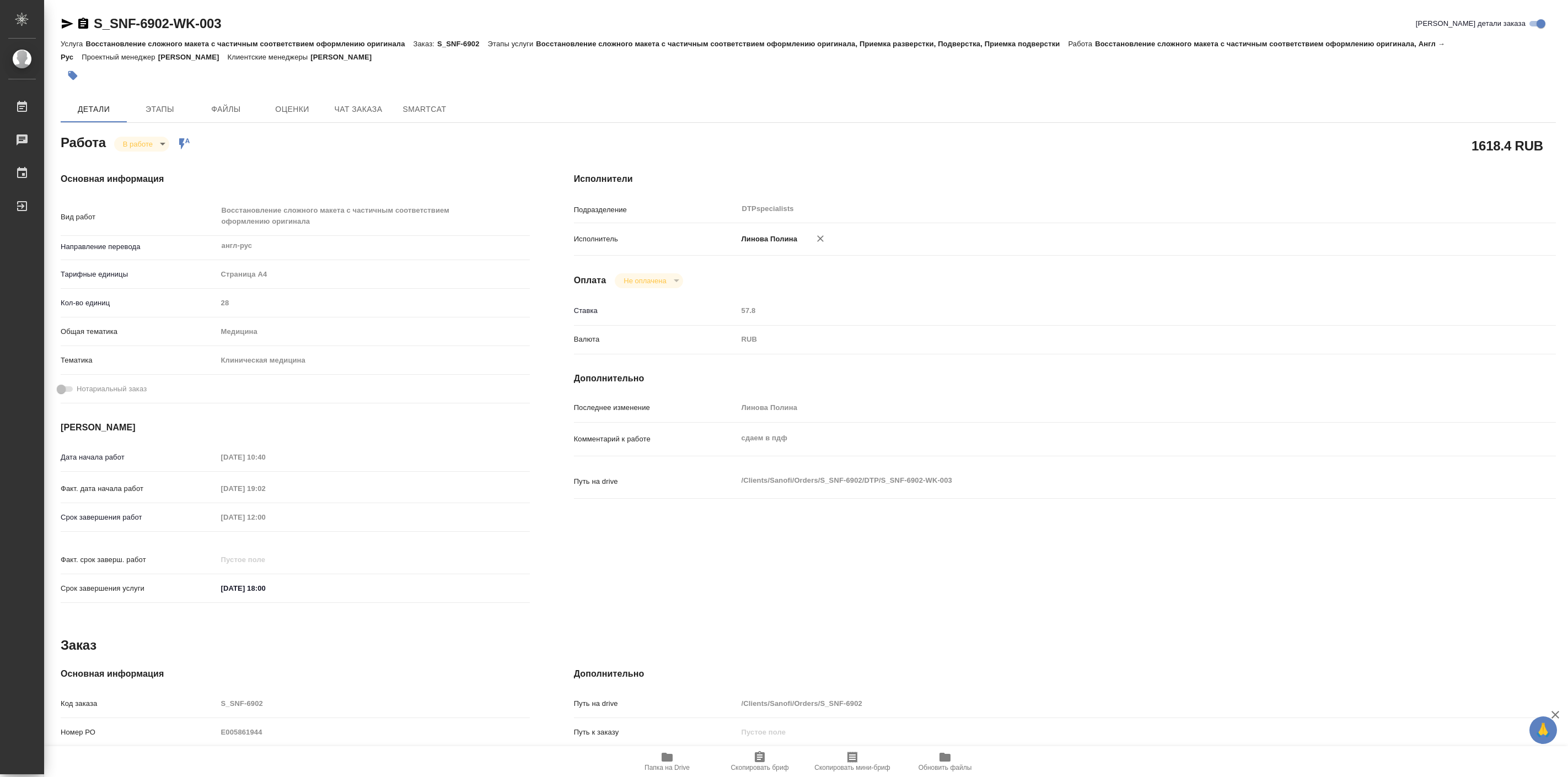
type textarea "x"
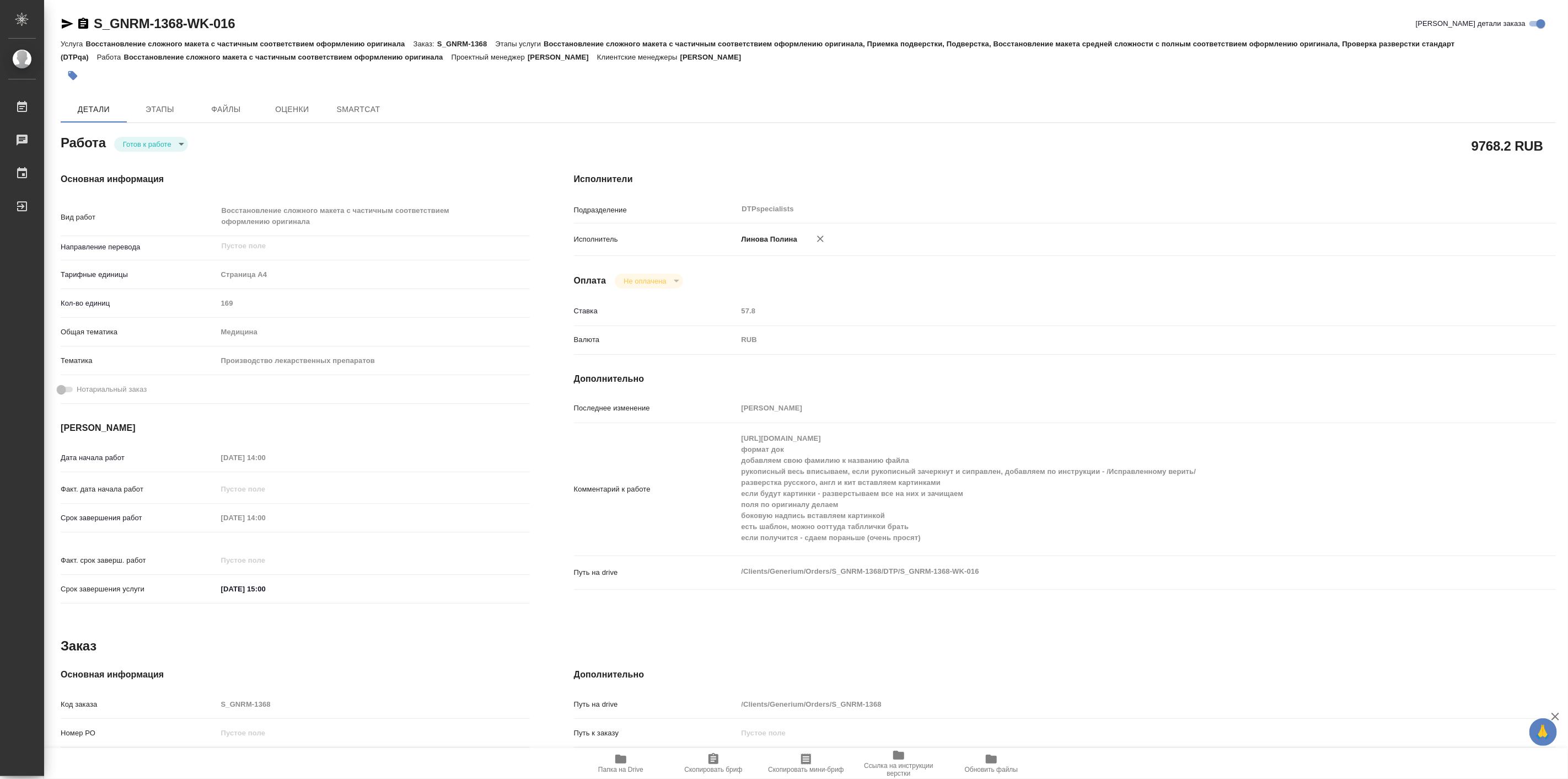
type textarea "x"
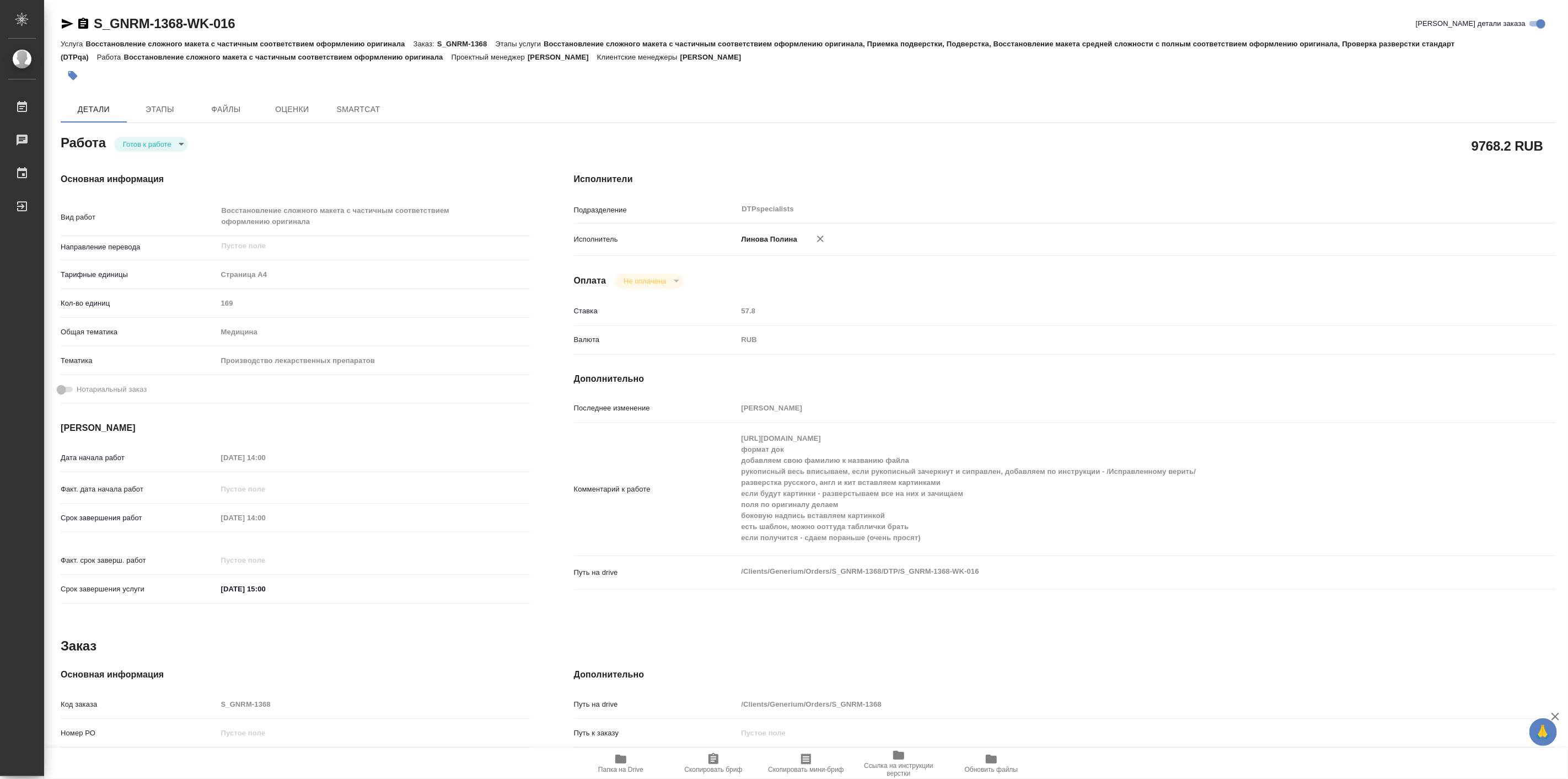
type textarea "x"
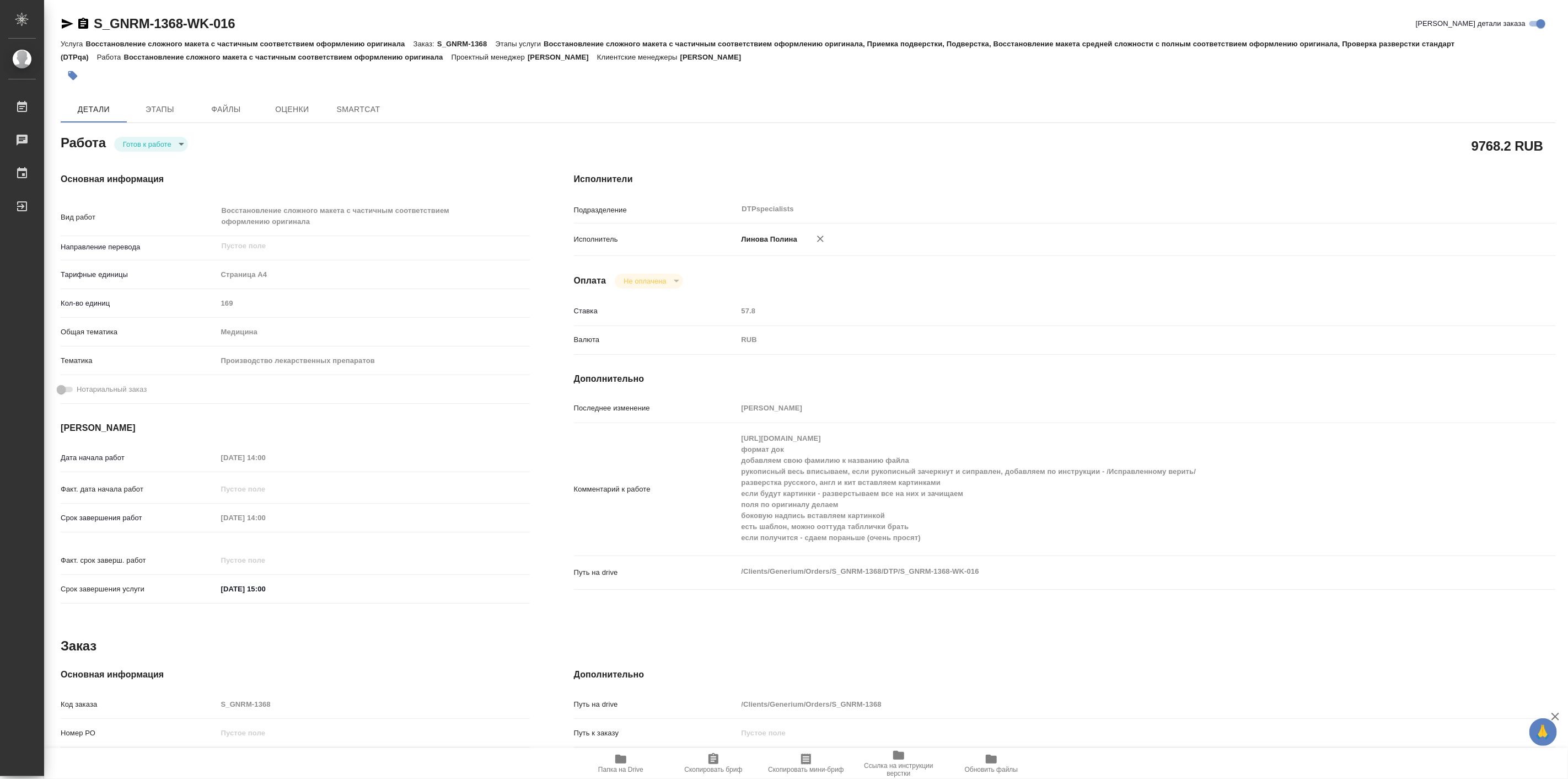
type textarea "x"
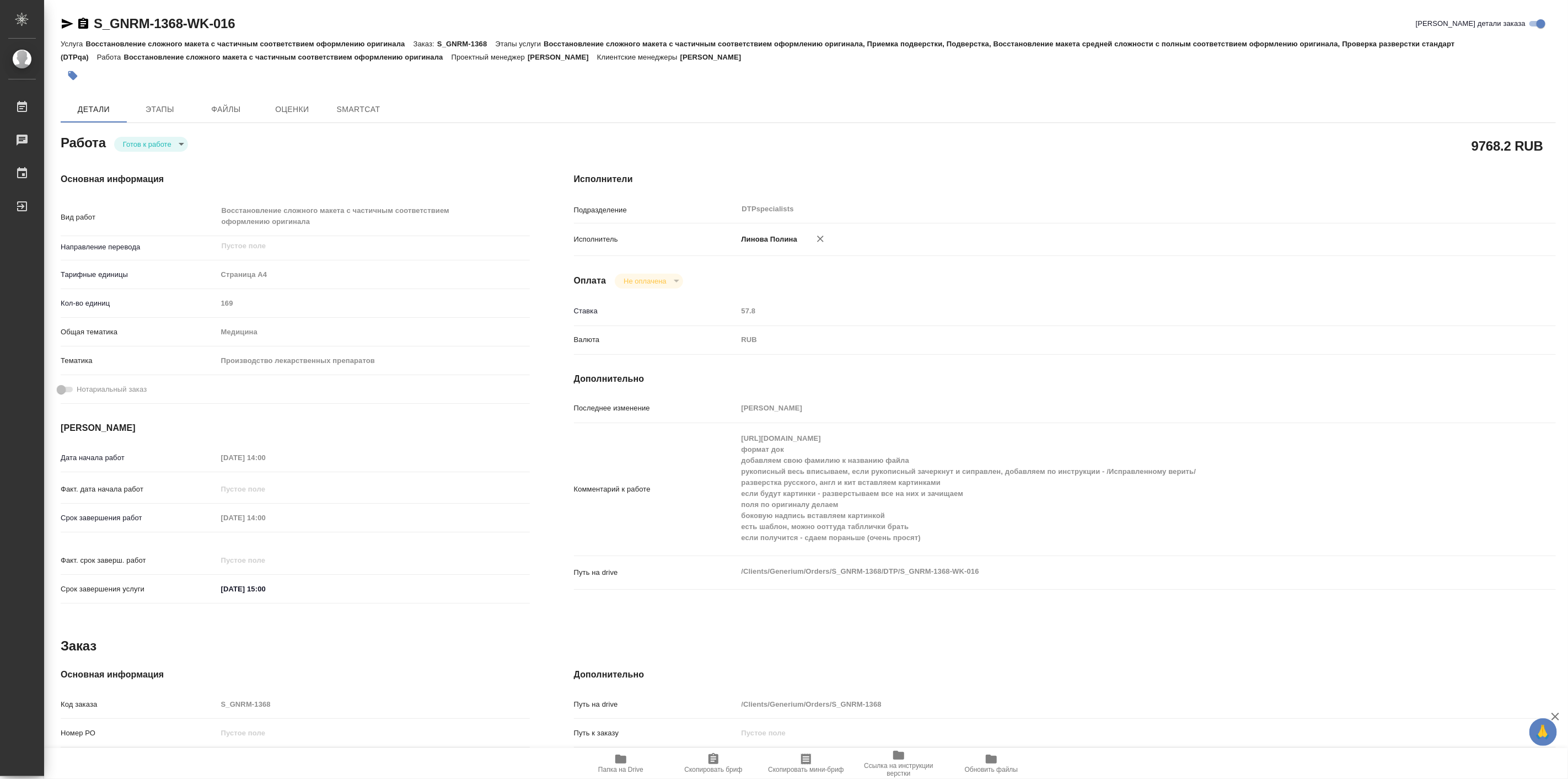
type textarea "x"
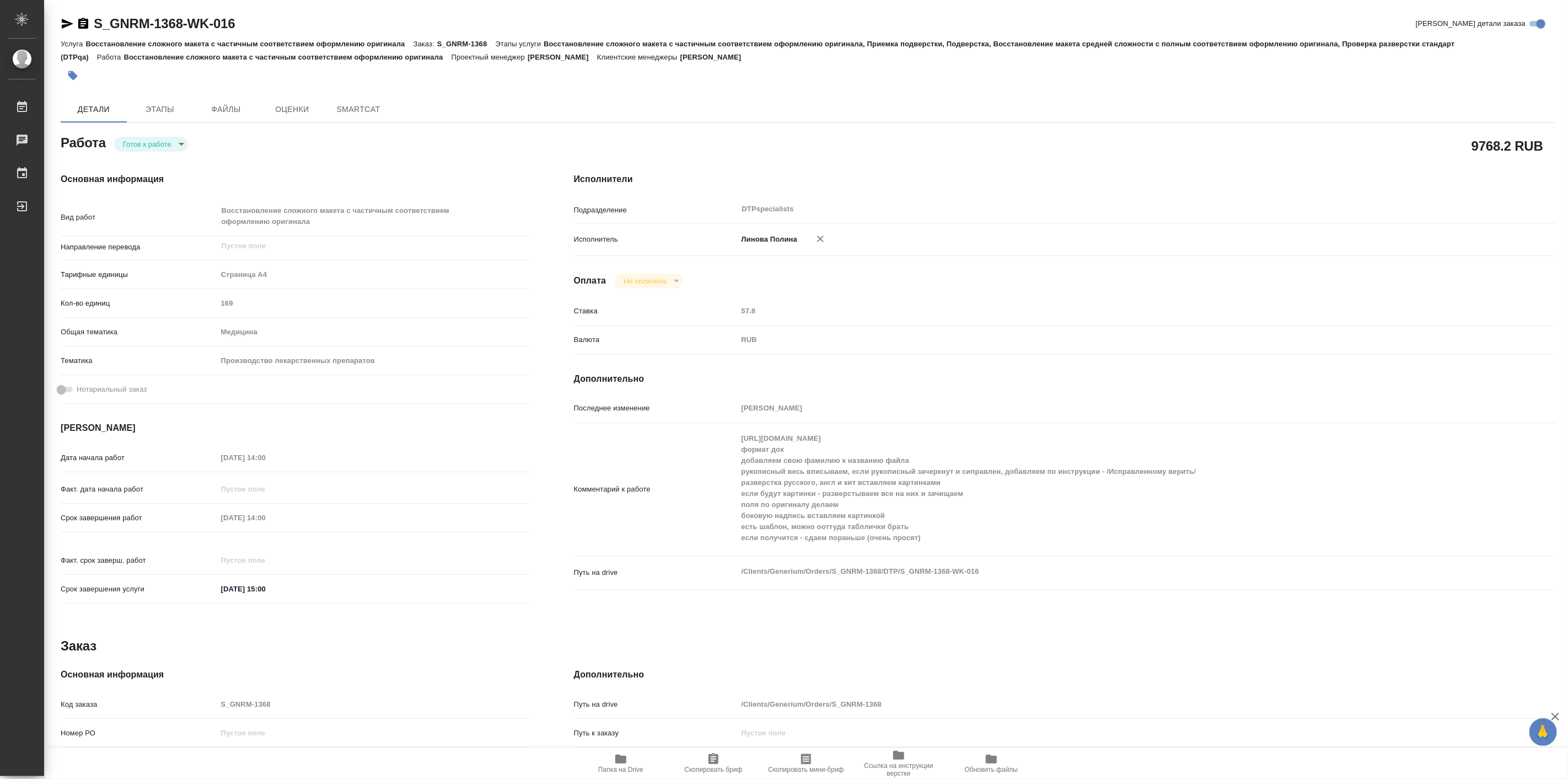
type textarea "x"
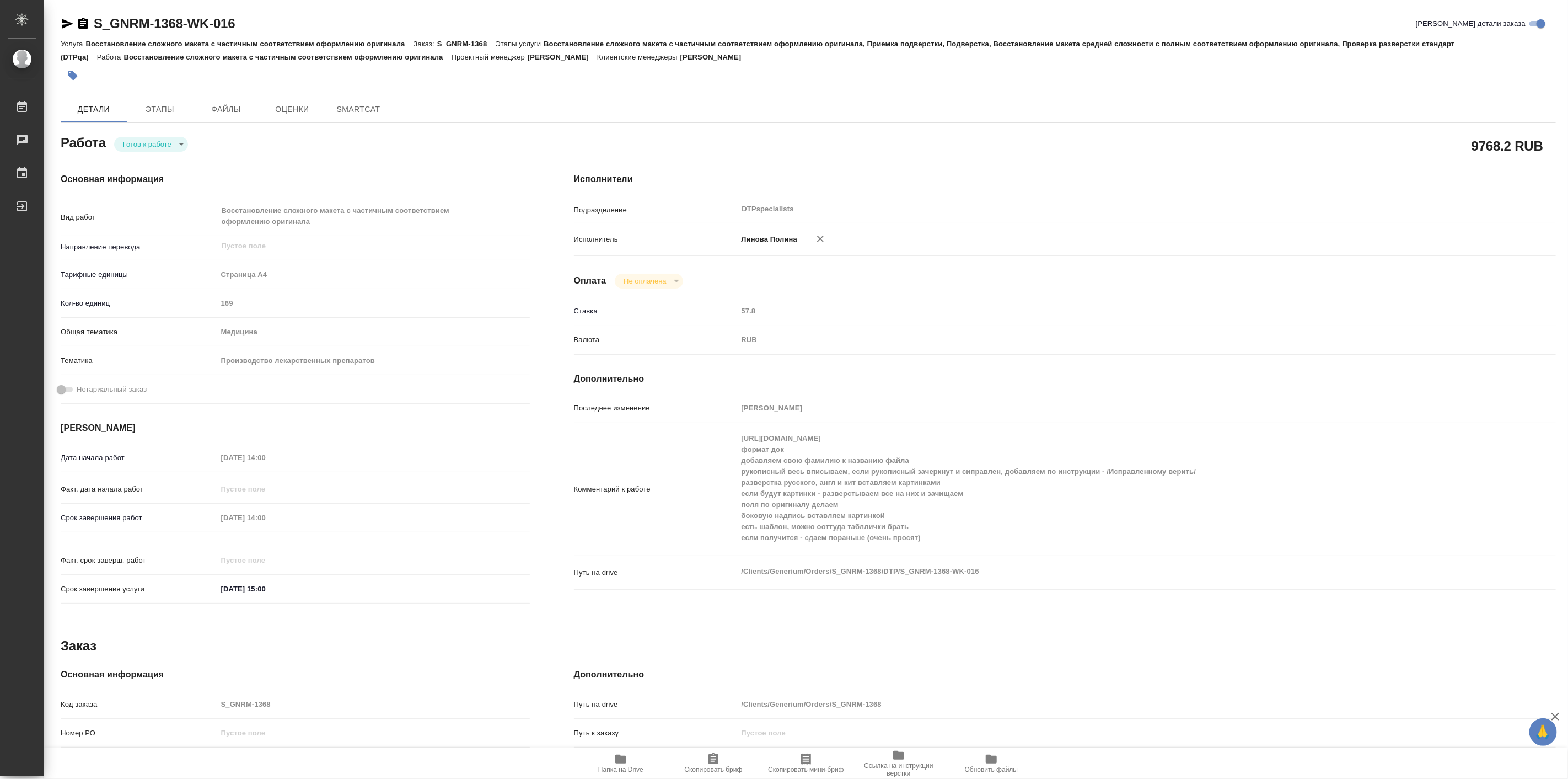
type textarea "x"
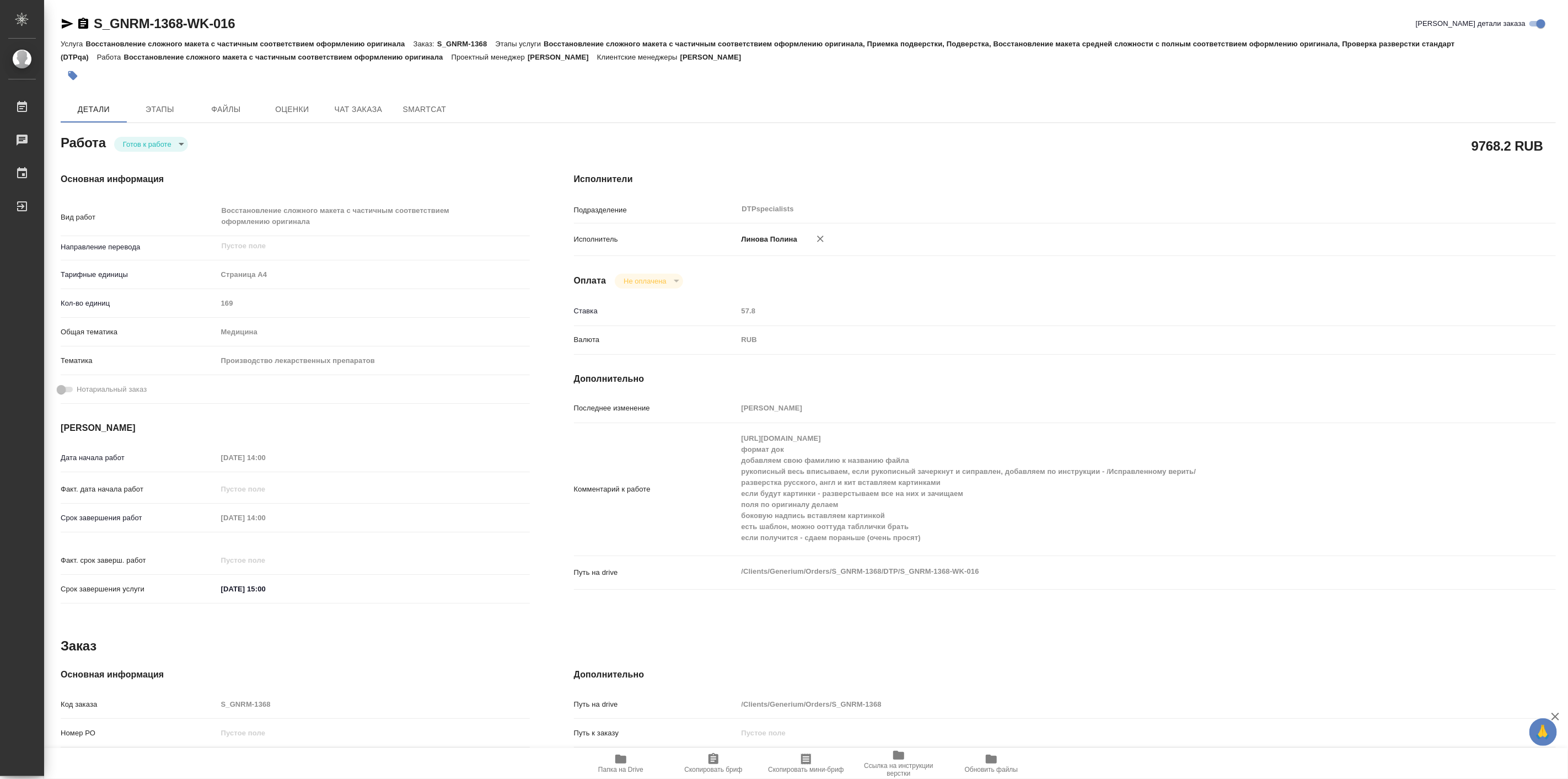
type textarea "x"
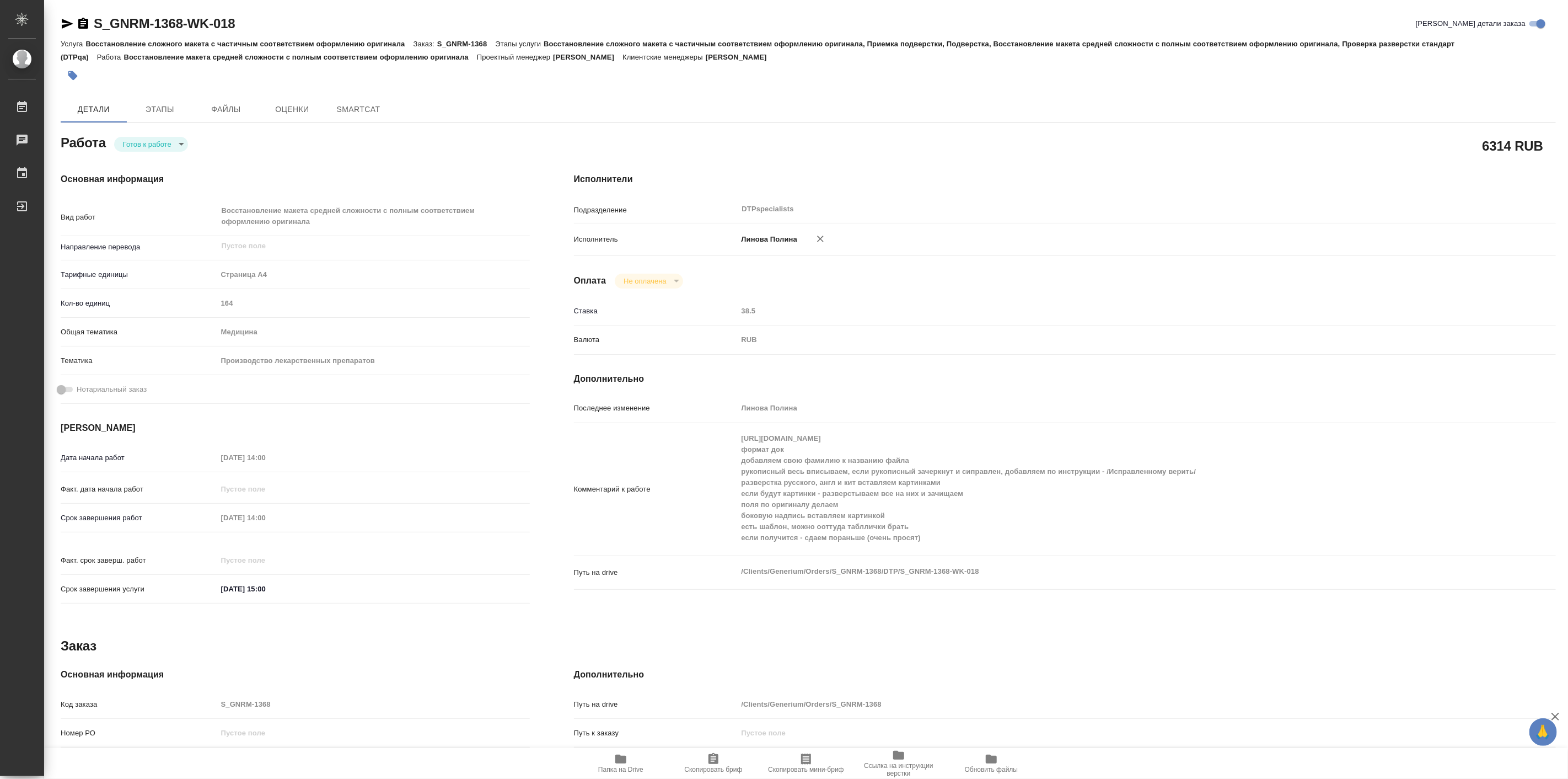
type textarea "x"
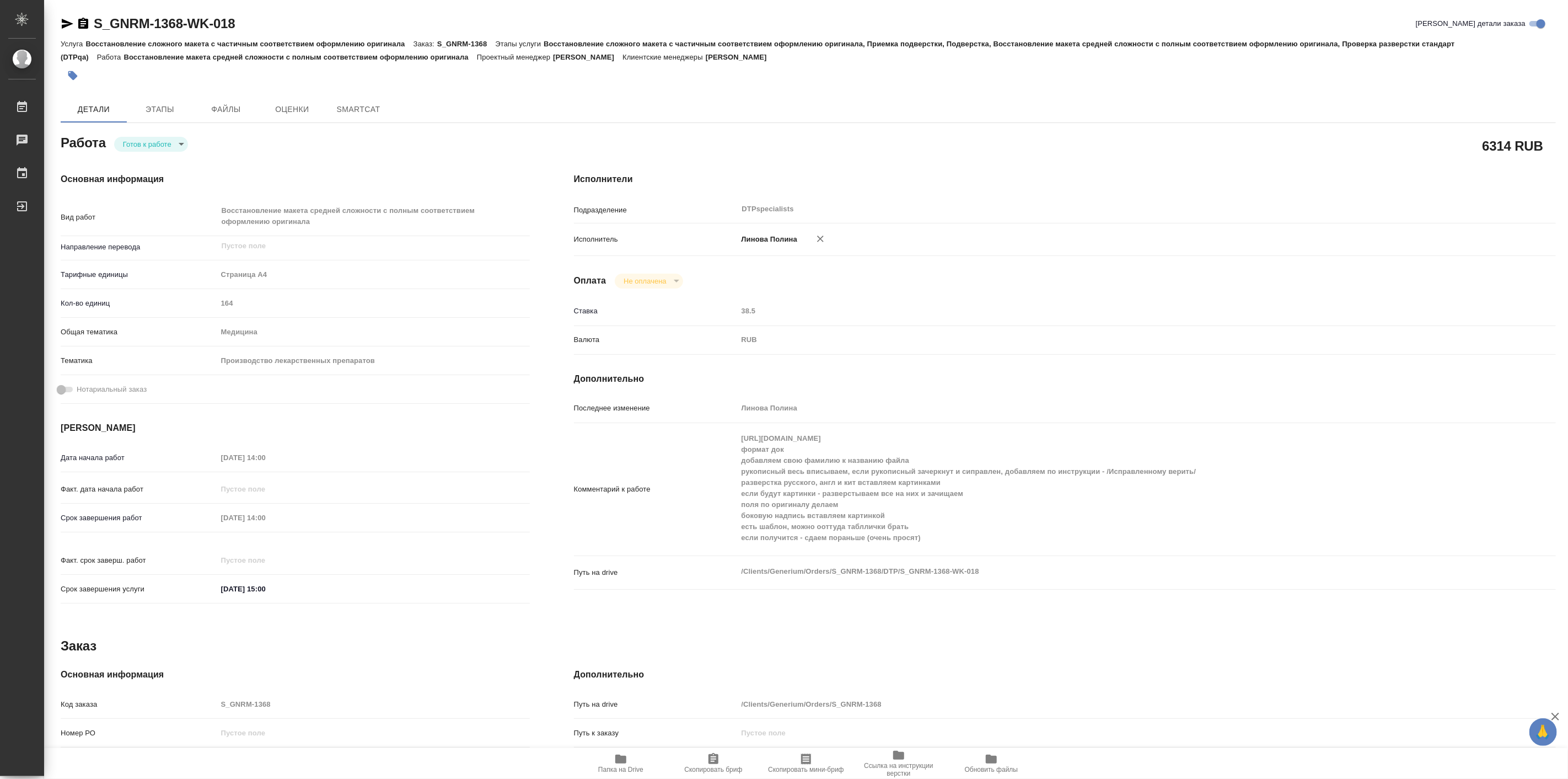
type textarea "x"
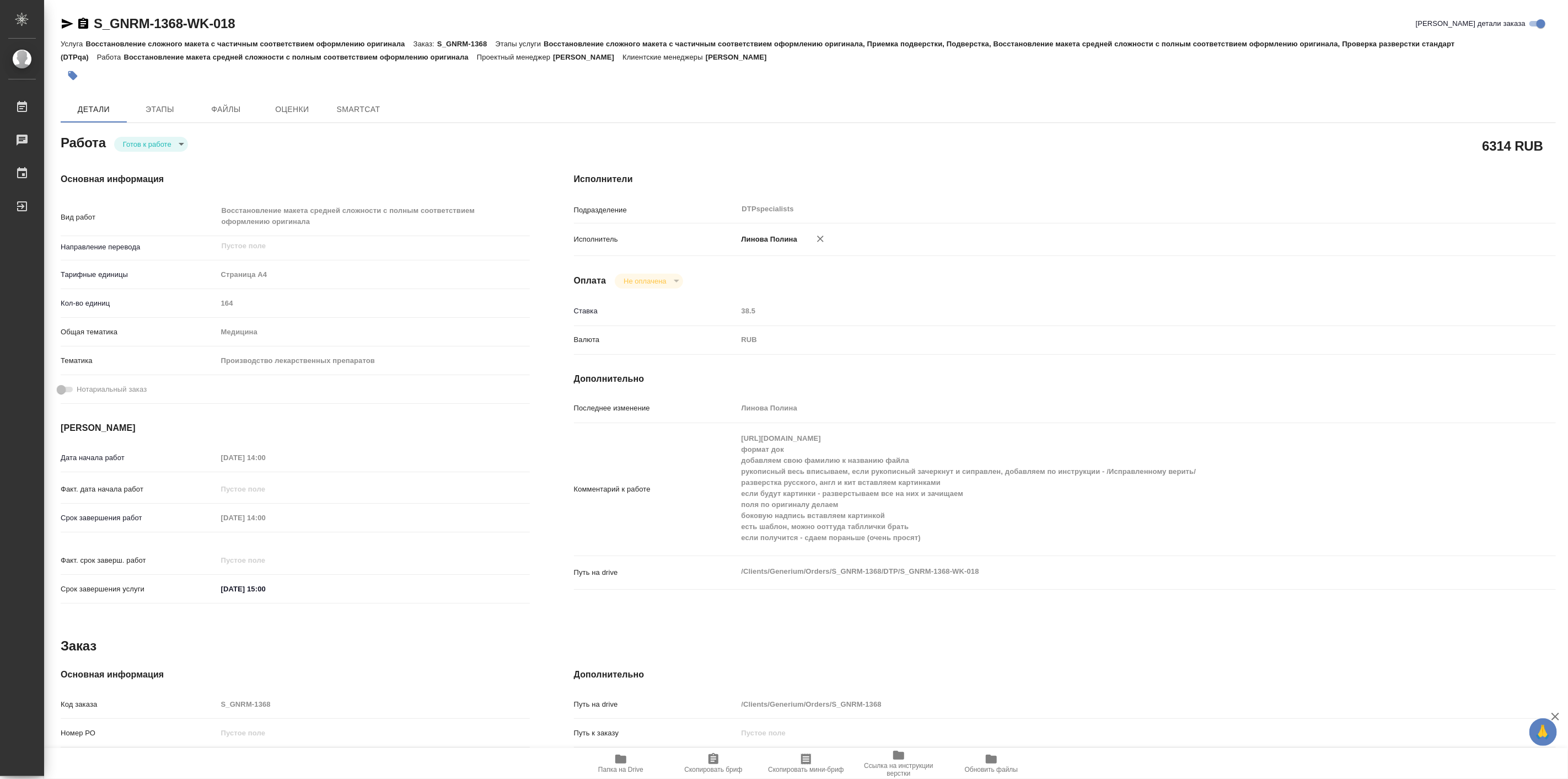
type textarea "x"
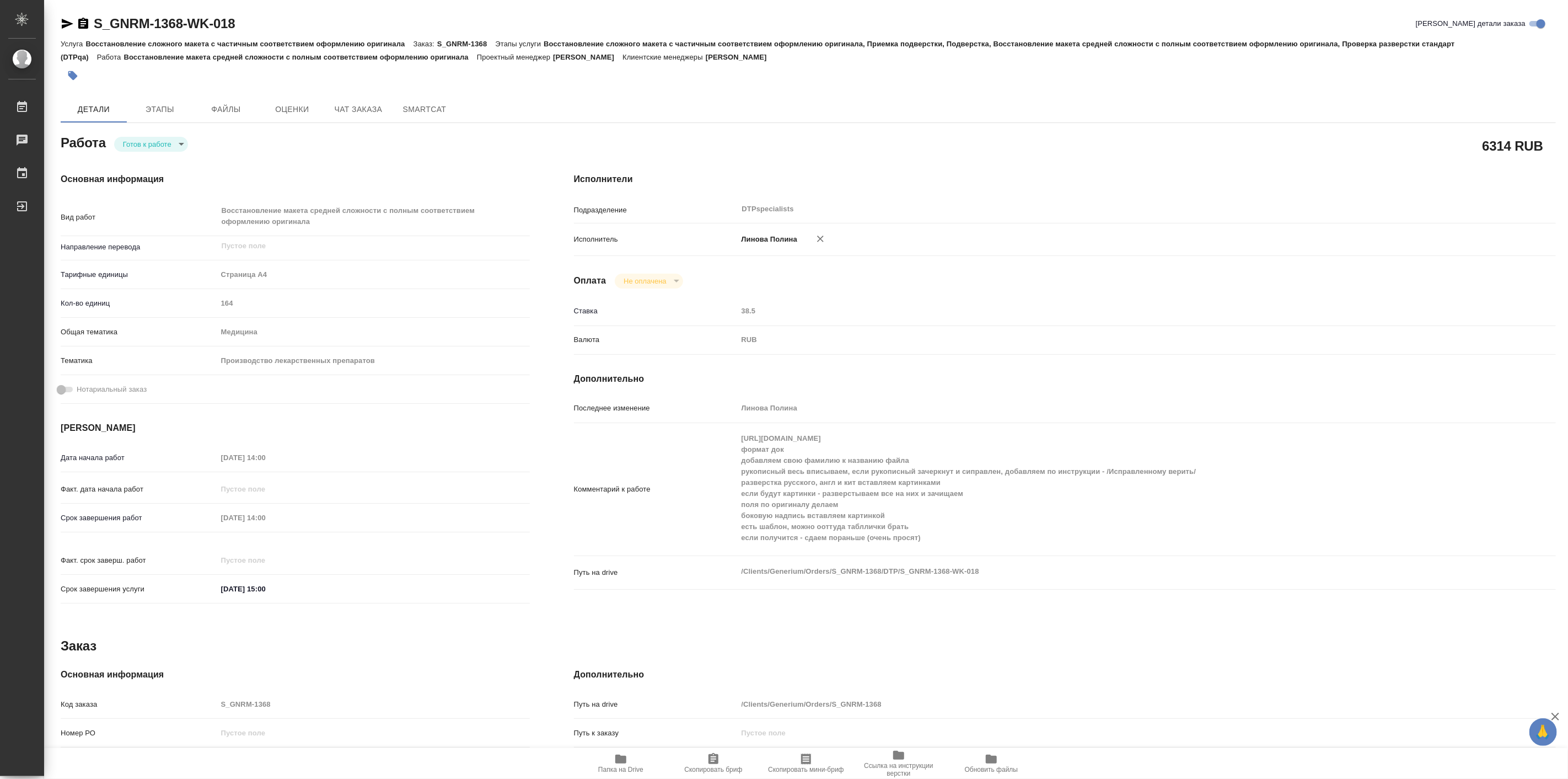
type textarea "x"
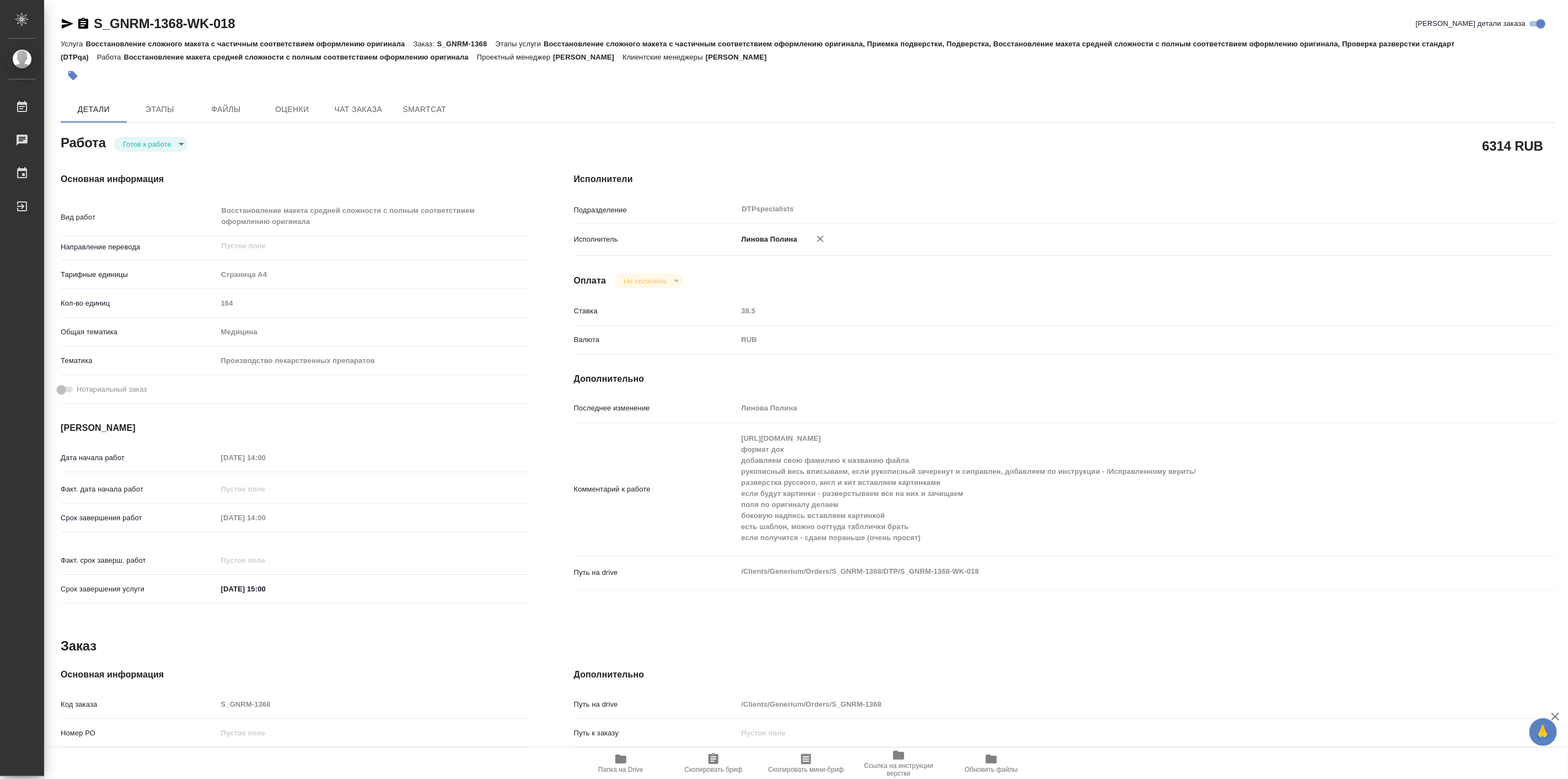
type textarea "x"
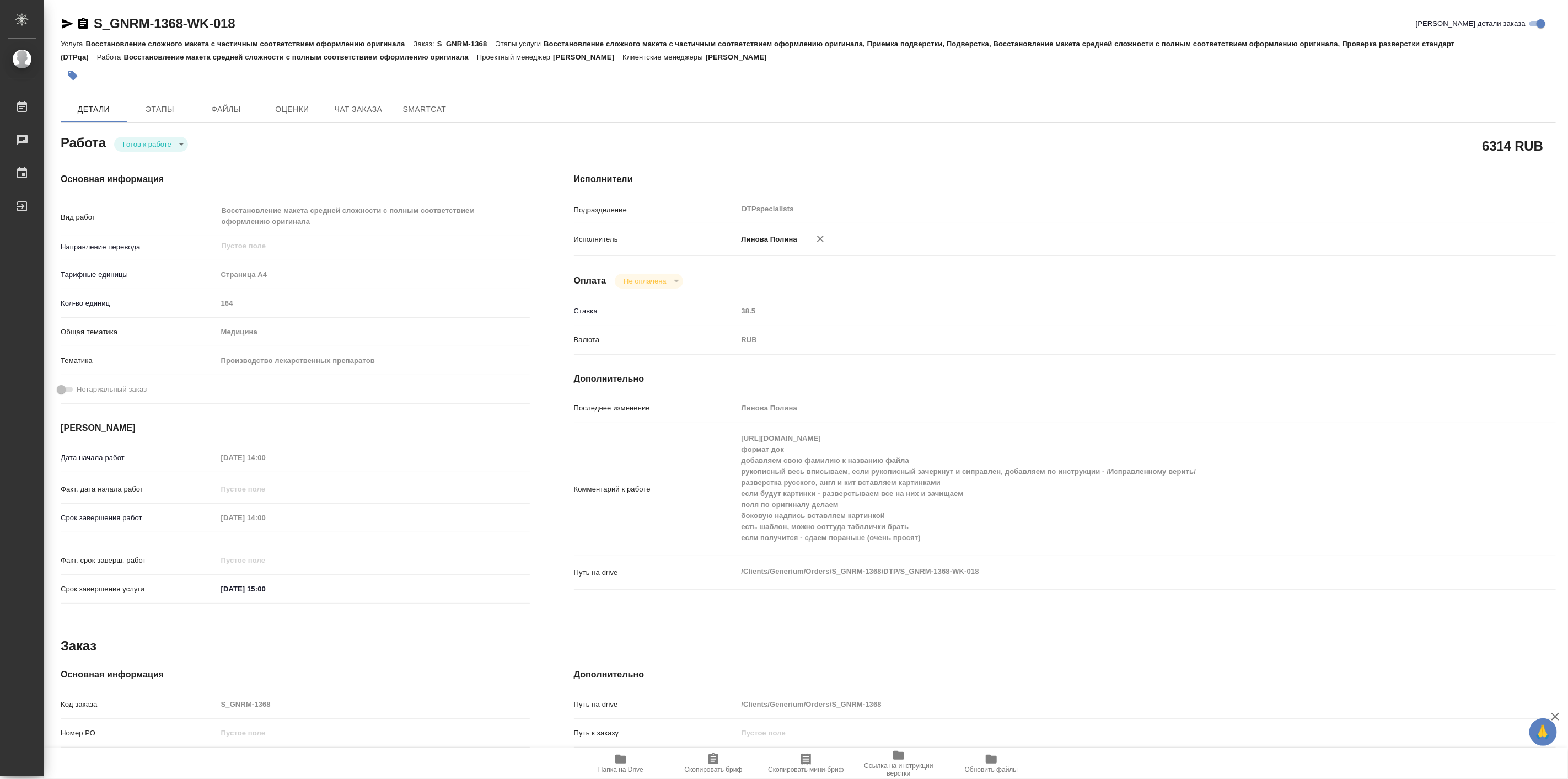
type textarea "x"
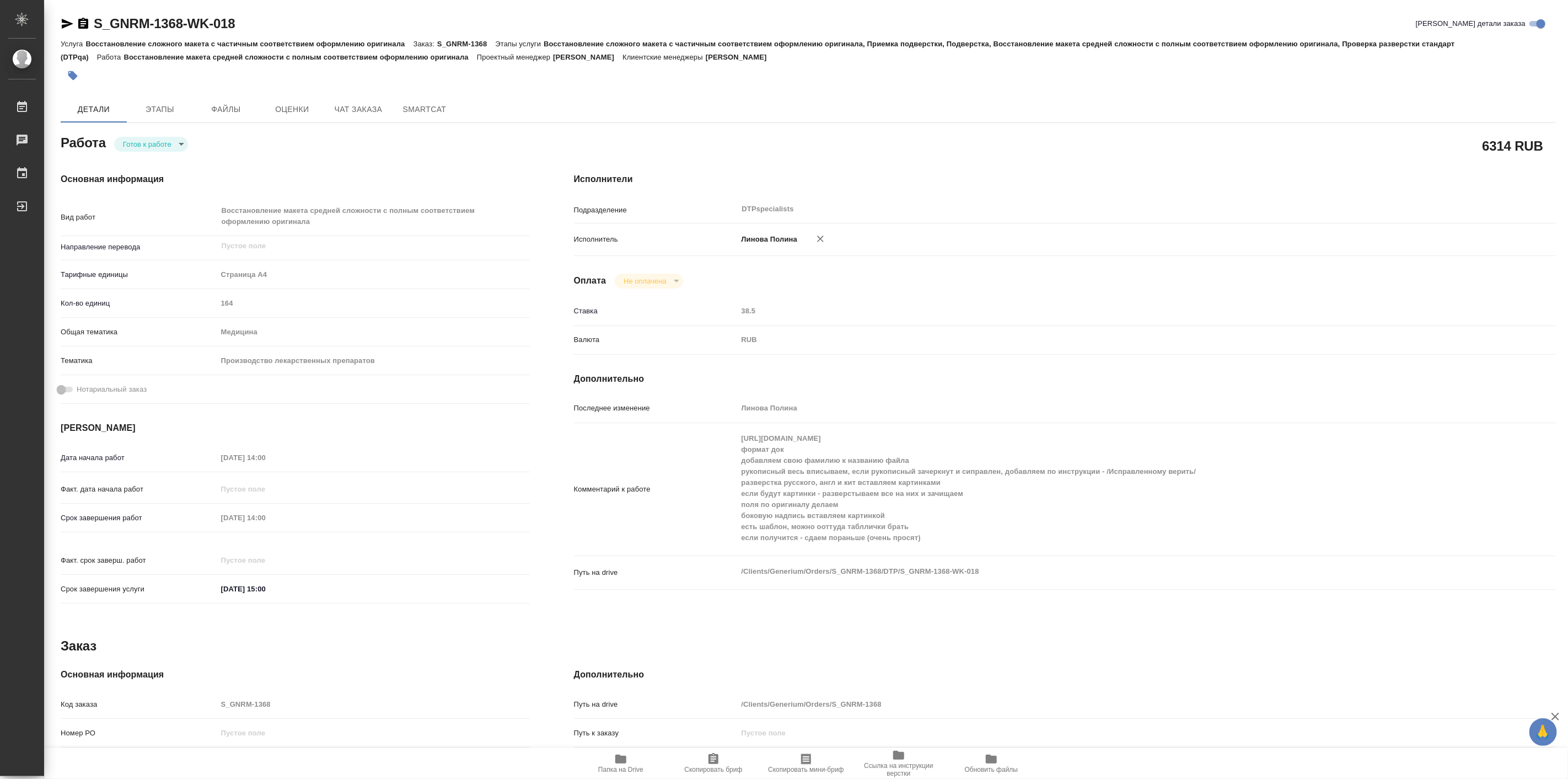
type textarea "x"
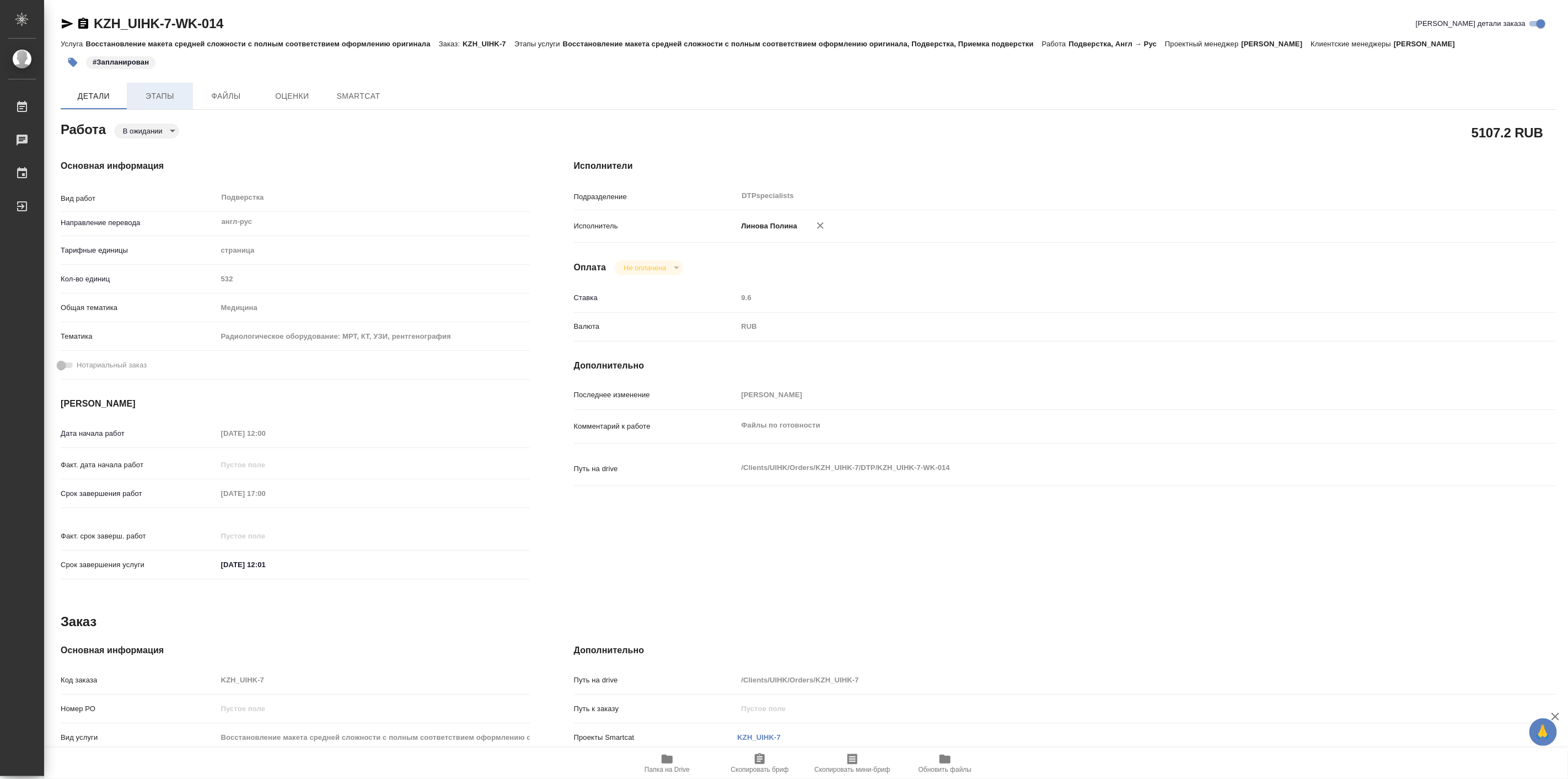
type textarea "x"
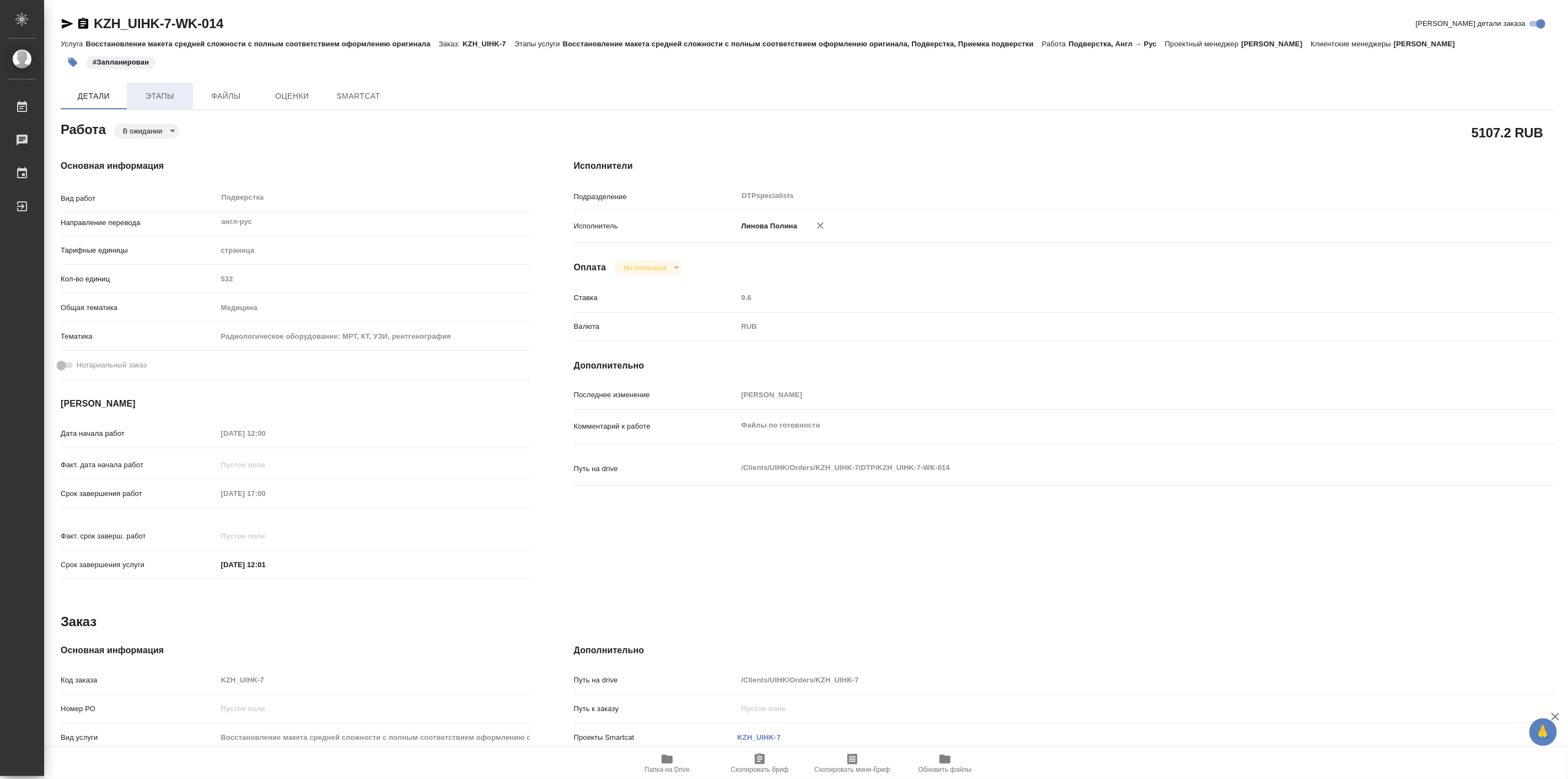
type textarea "x"
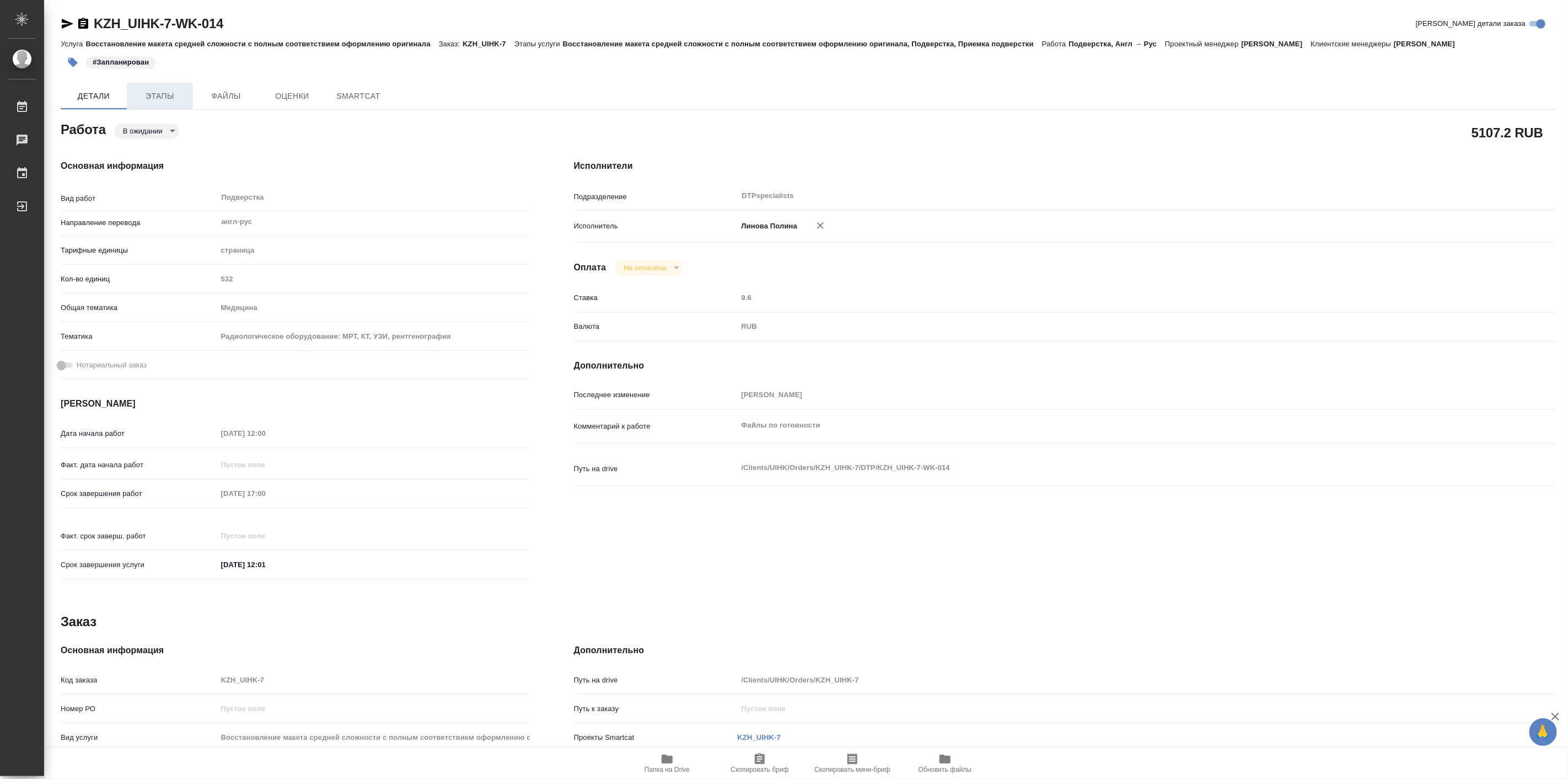
type textarea "x"
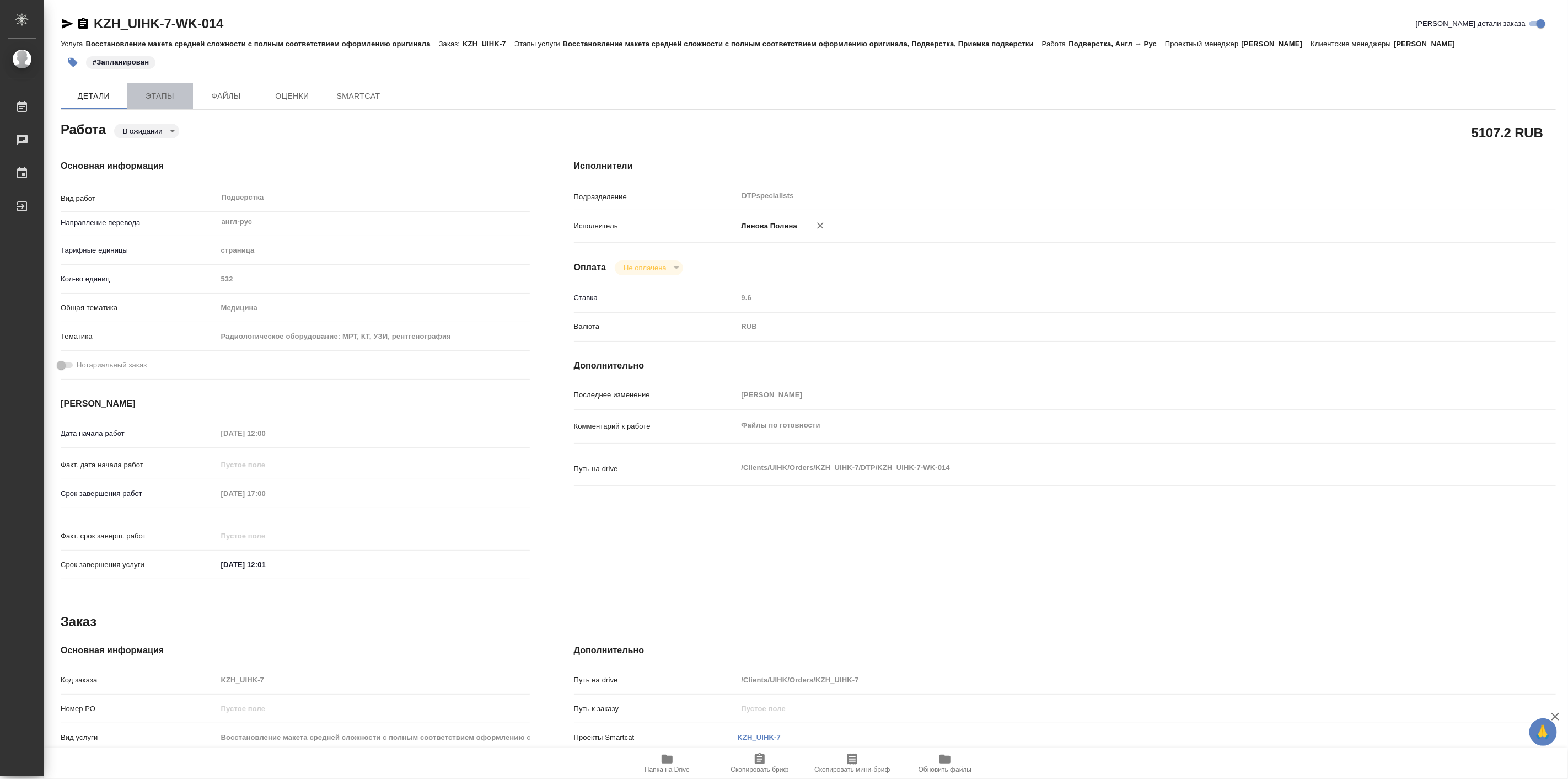
click at [177, 100] on span "Этапы" at bounding box center [159, 96] width 53 height 14
type textarea "x"
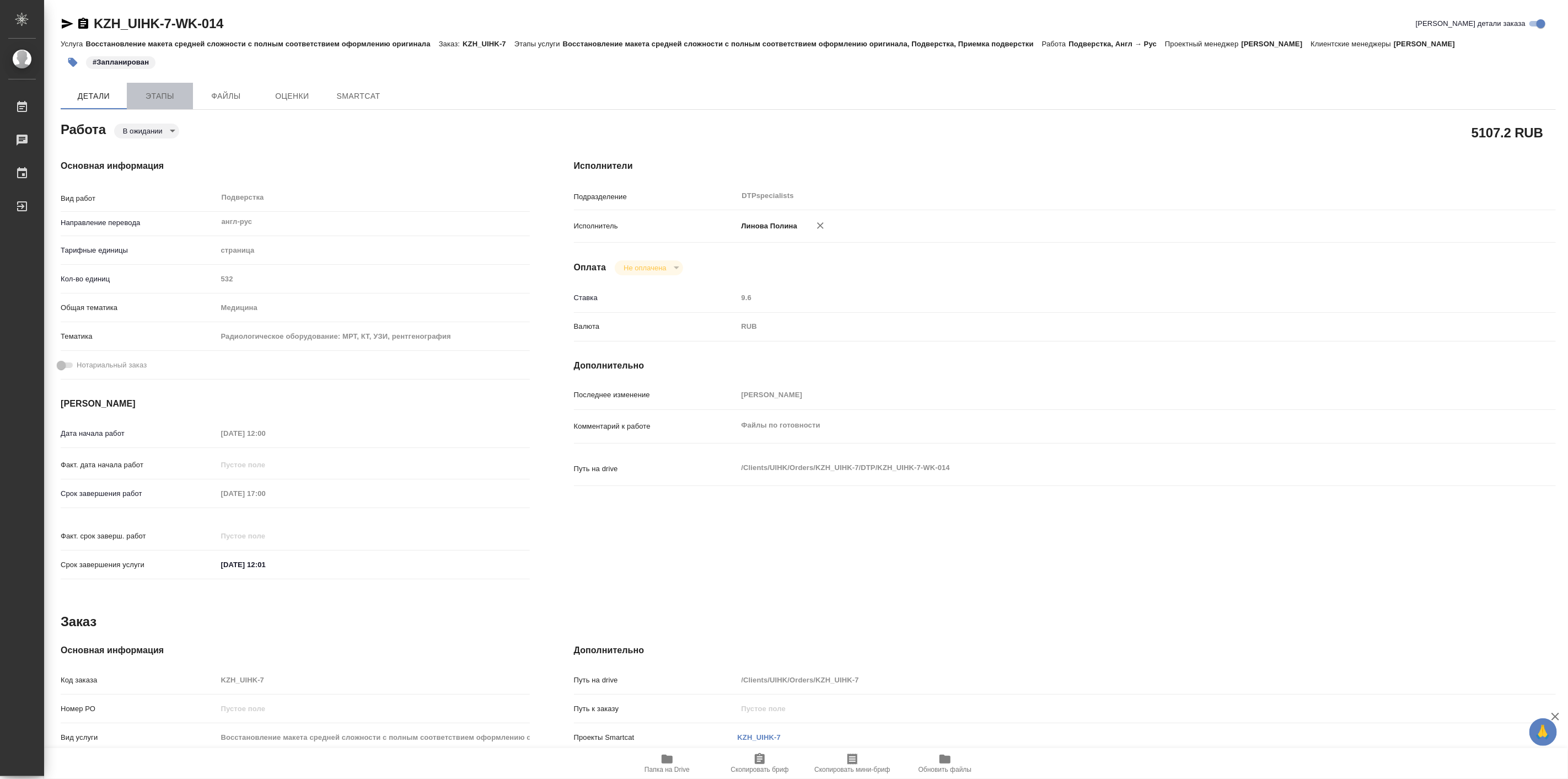
type textarea "x"
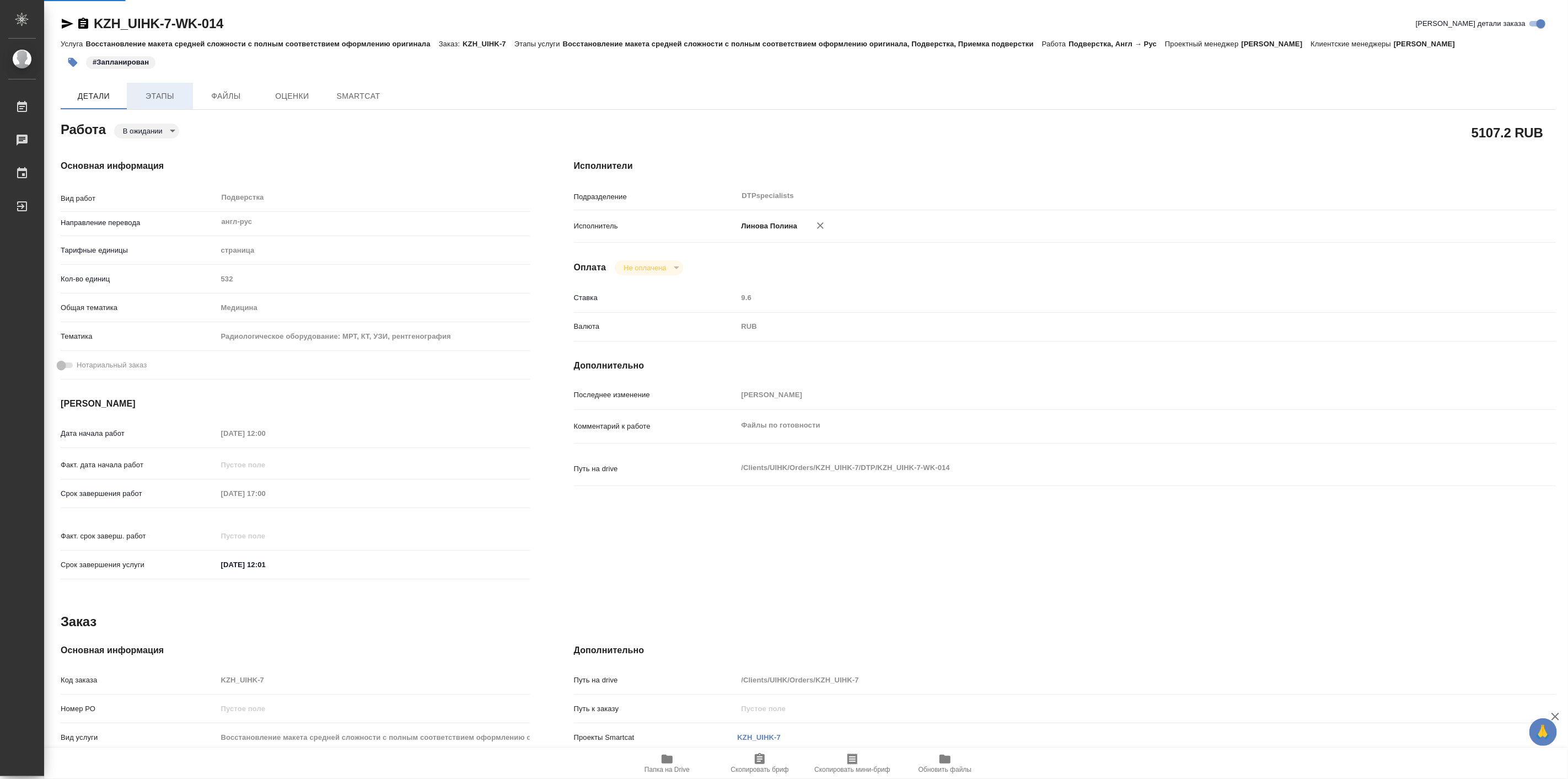
type textarea "x"
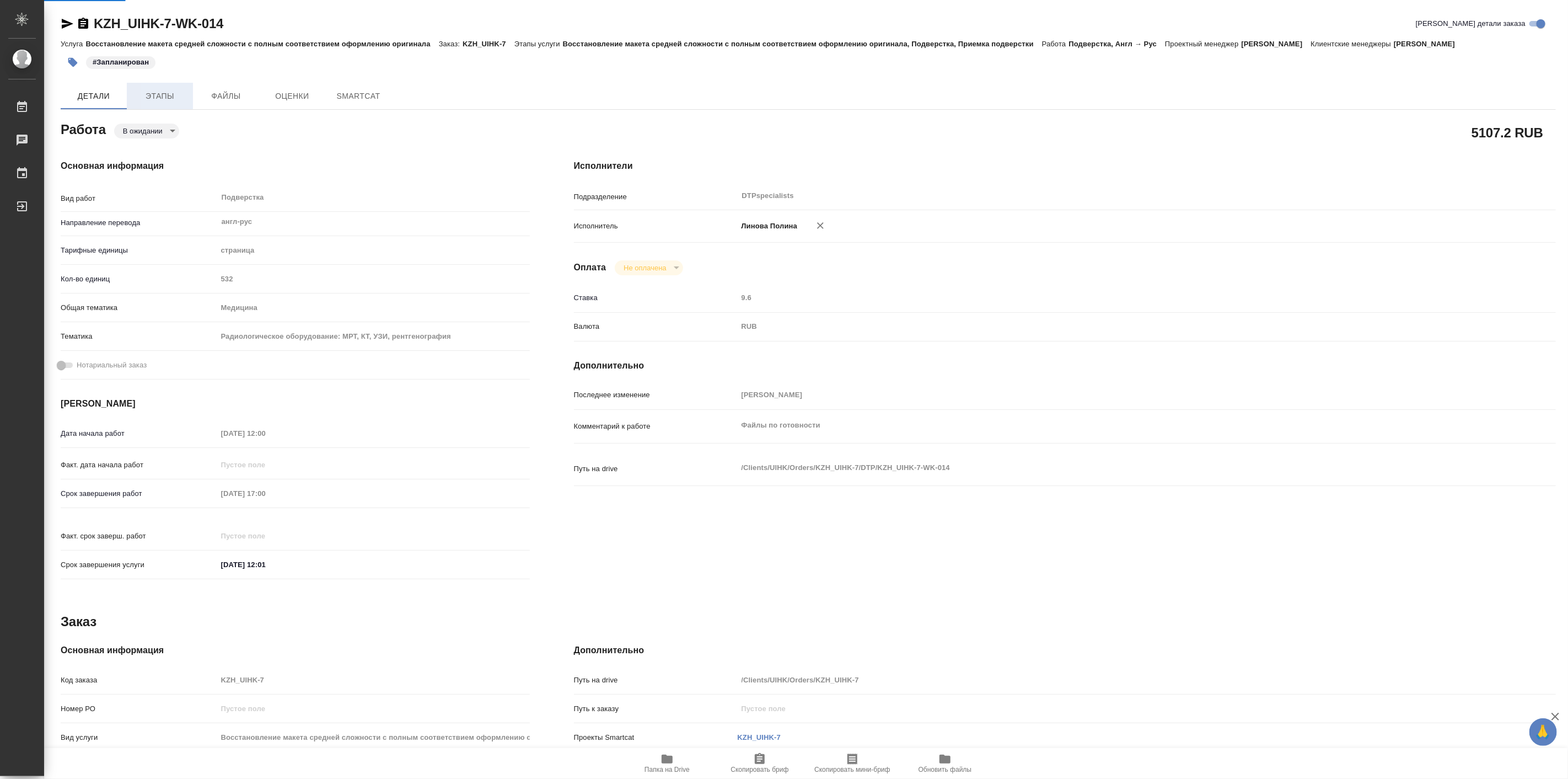
type textarea "x"
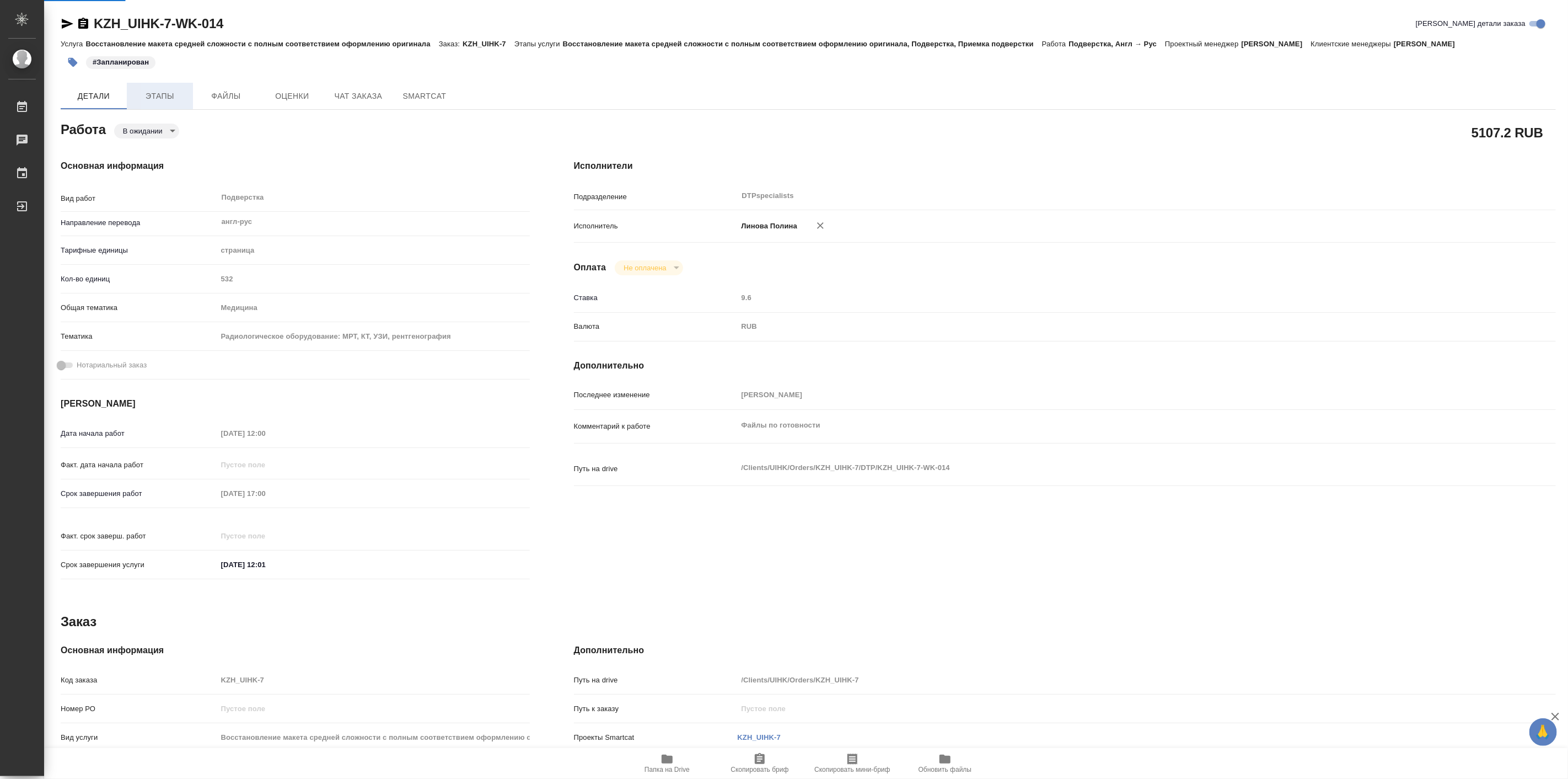
type textarea "x"
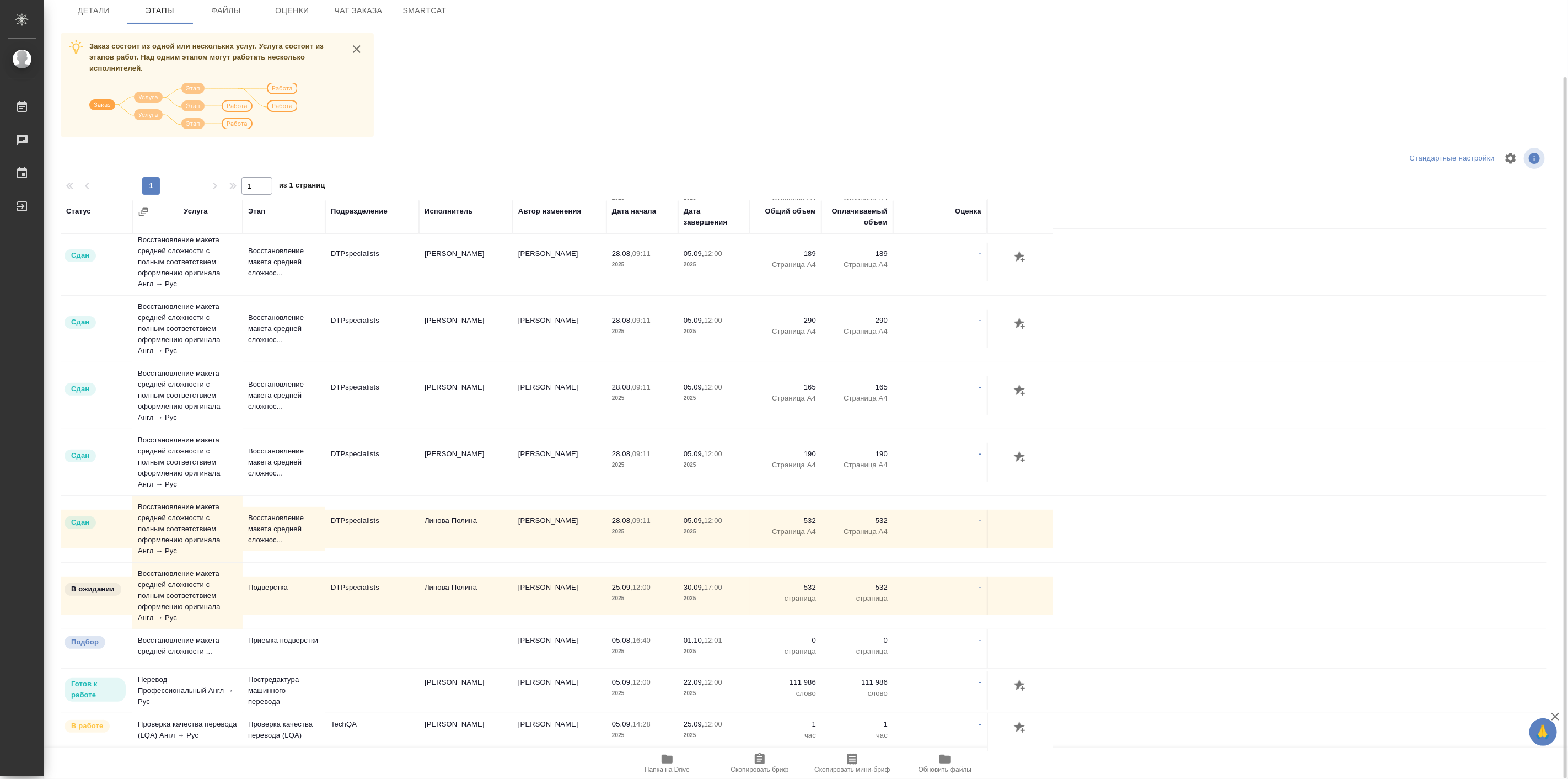
scroll to position [274, 0]
